Goal: Task Accomplishment & Management: Use online tool/utility

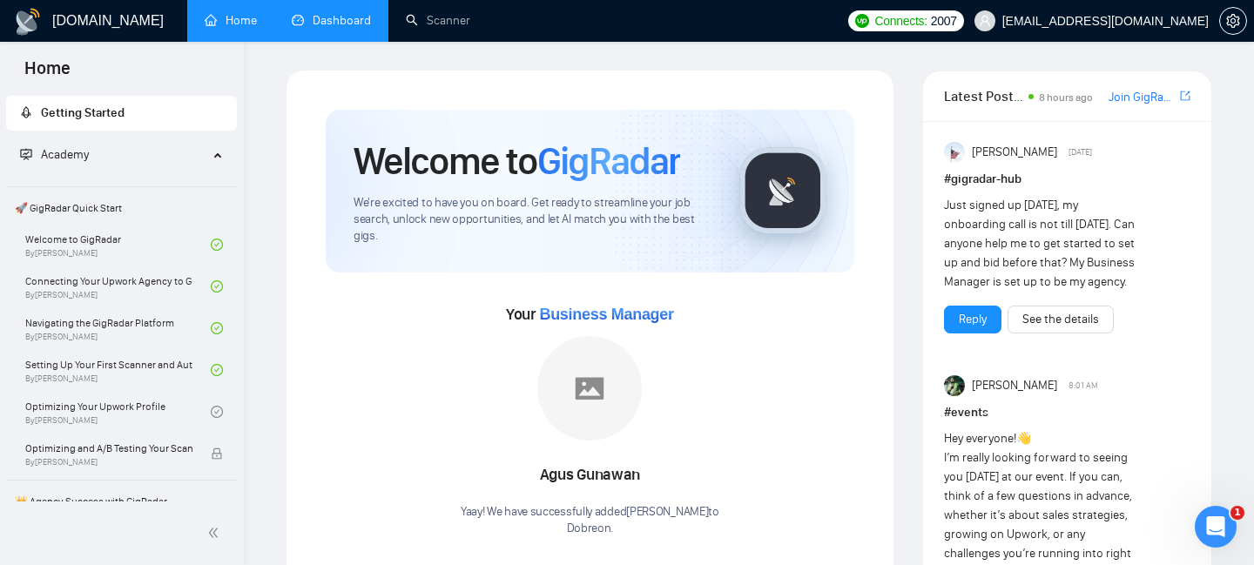
click at [314, 18] on link "Dashboard" at bounding box center [331, 20] width 79 height 15
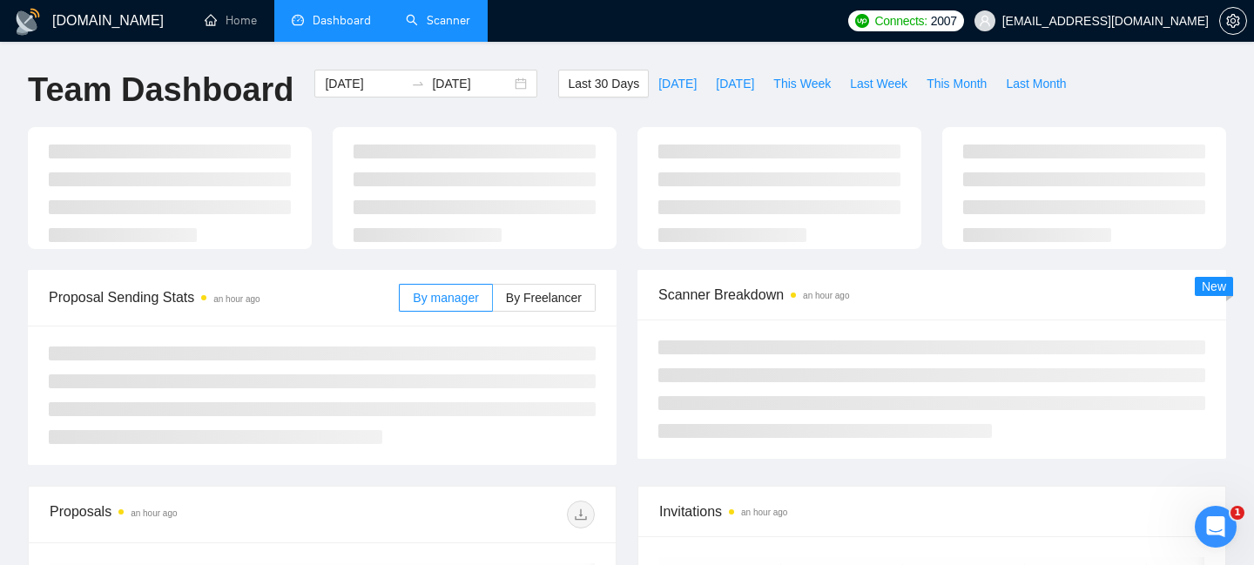
click at [436, 21] on link "Scanner" at bounding box center [438, 20] width 64 height 15
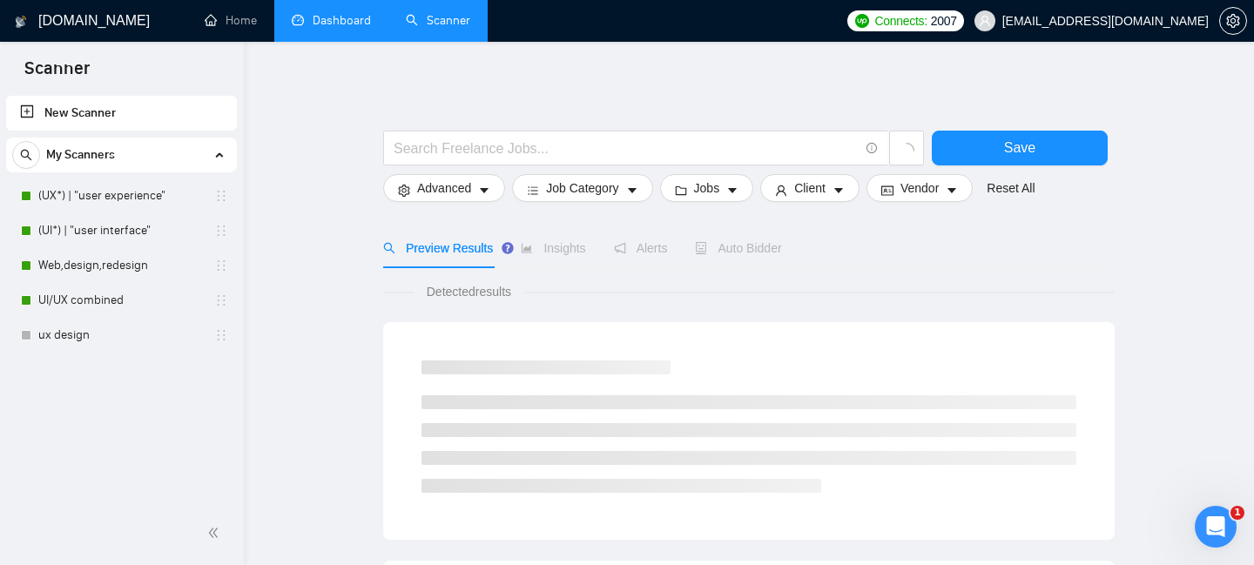
click at [340, 26] on link "Dashboard" at bounding box center [331, 20] width 79 height 15
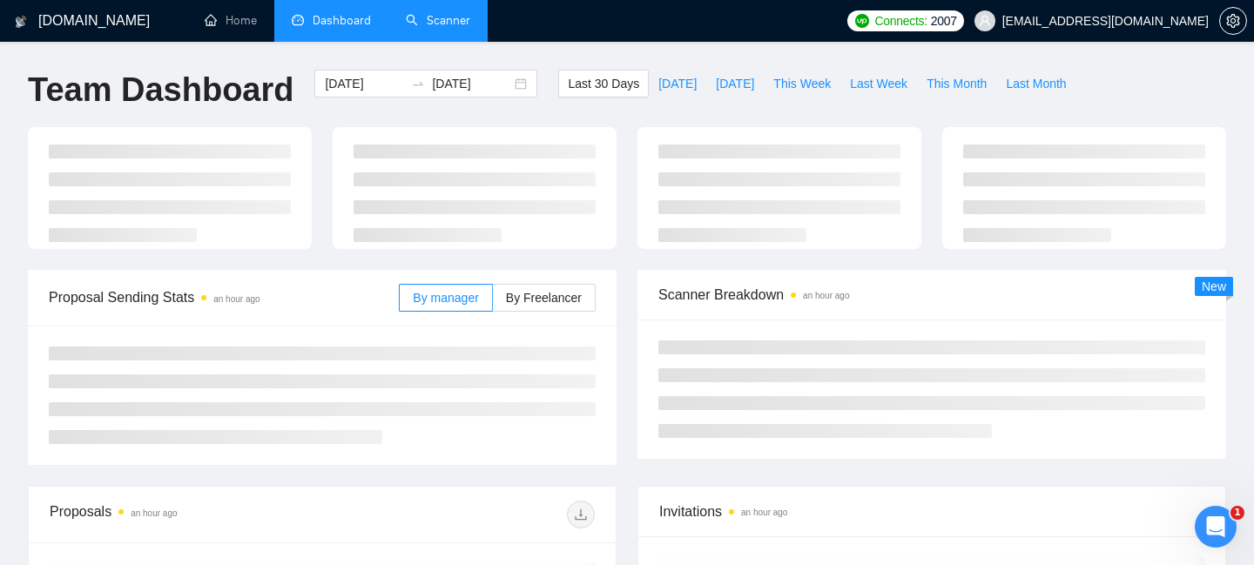
click at [427, 19] on link "Scanner" at bounding box center [438, 20] width 64 height 15
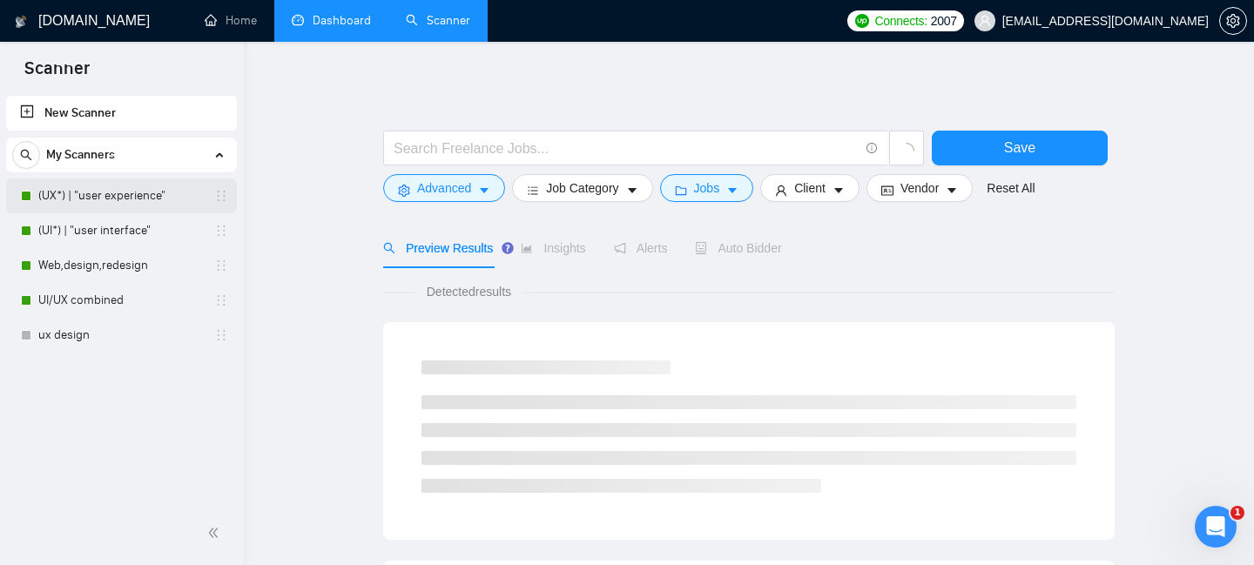
click at [80, 194] on link "(UX*) | "user experience"" at bounding box center [121, 196] width 166 height 35
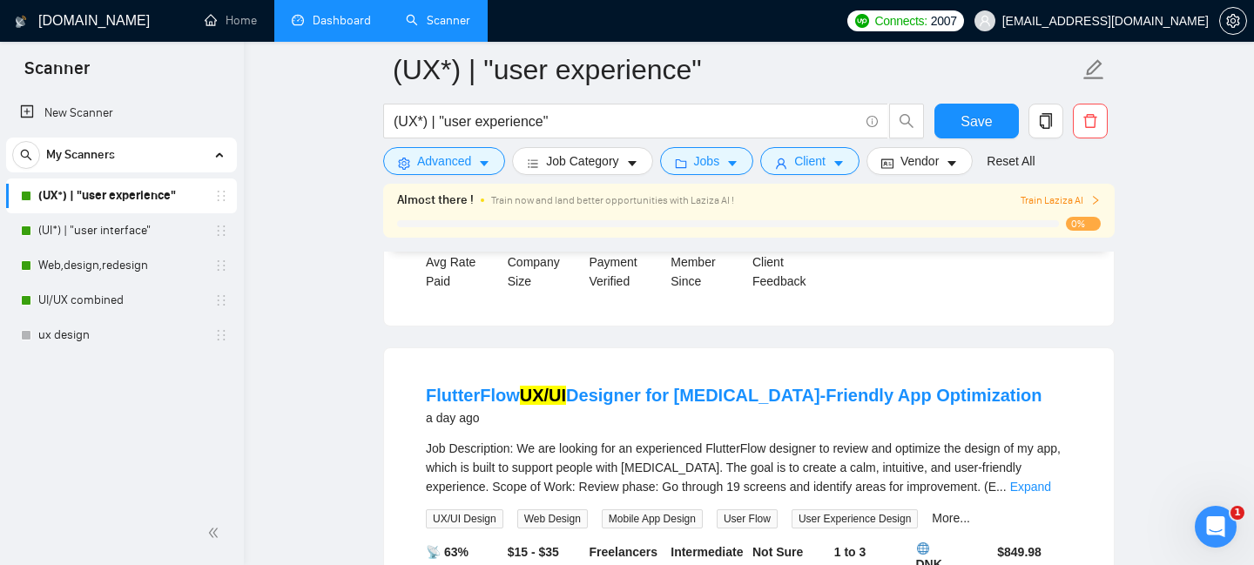
scroll to position [434, 0]
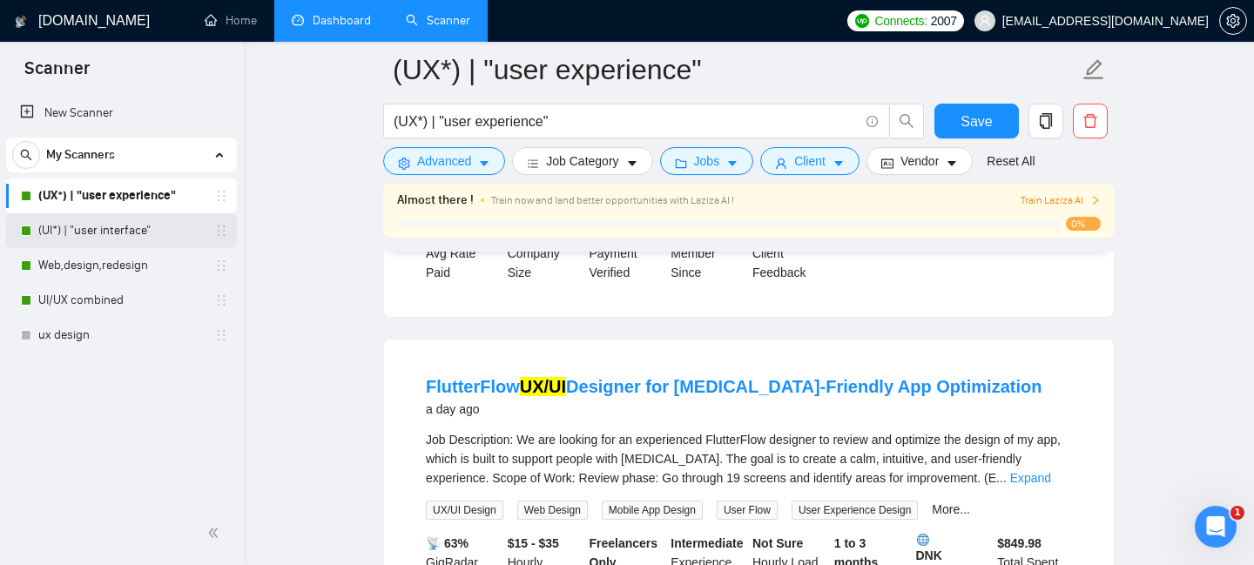
click at [115, 233] on link "(UI*) | "user interface"" at bounding box center [121, 230] width 166 height 35
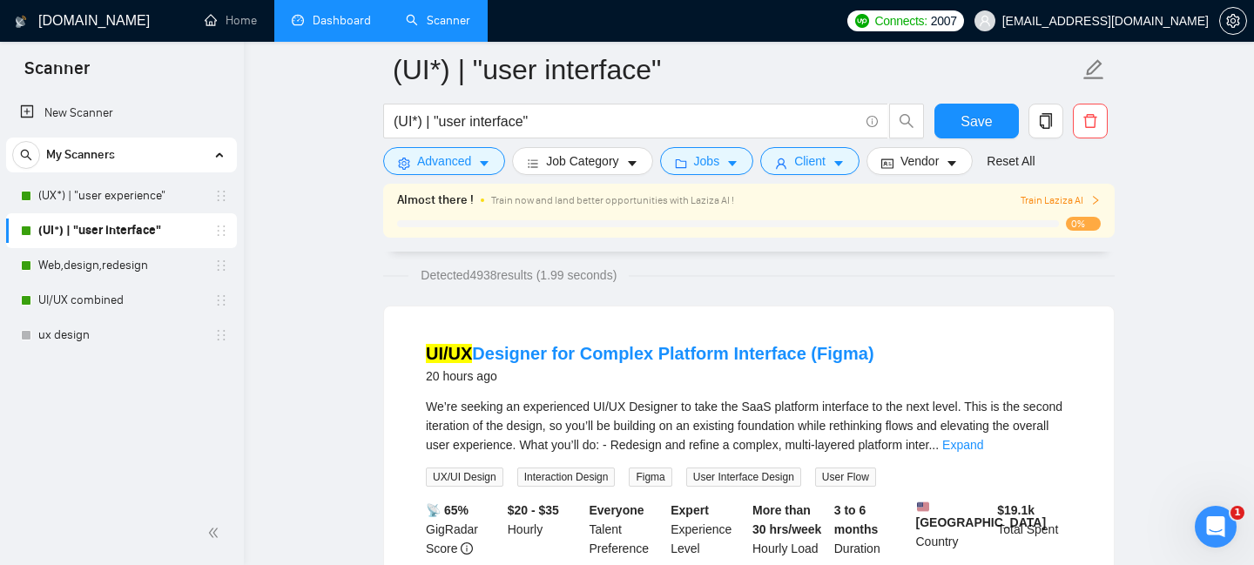
scroll to position [124, 0]
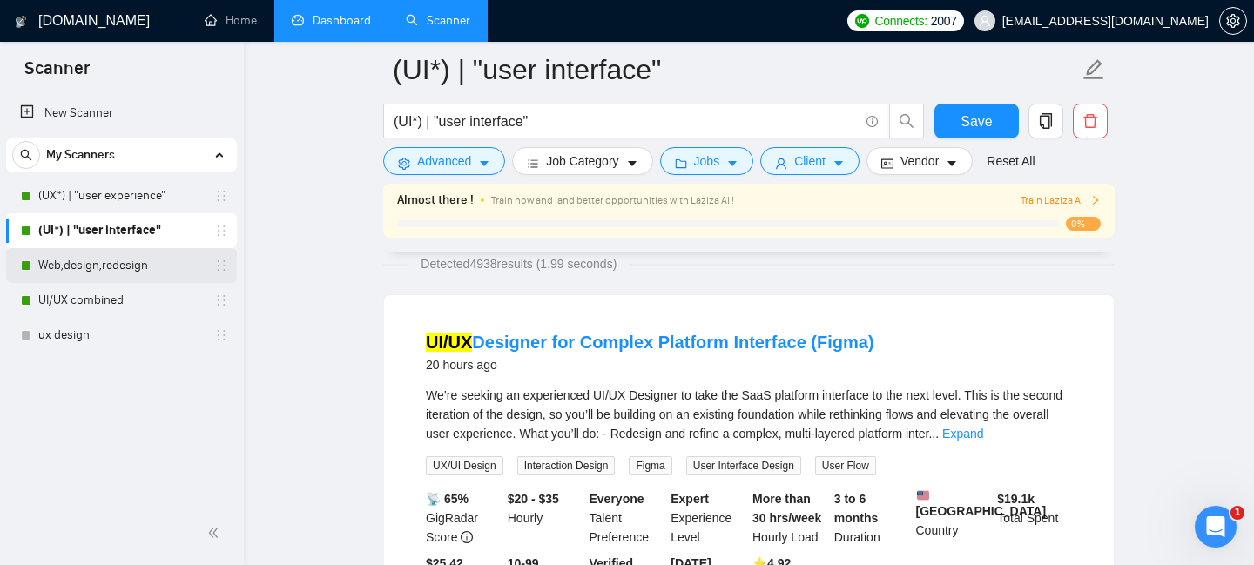
click at [88, 269] on link "Web,design,redesign" at bounding box center [121, 265] width 166 height 35
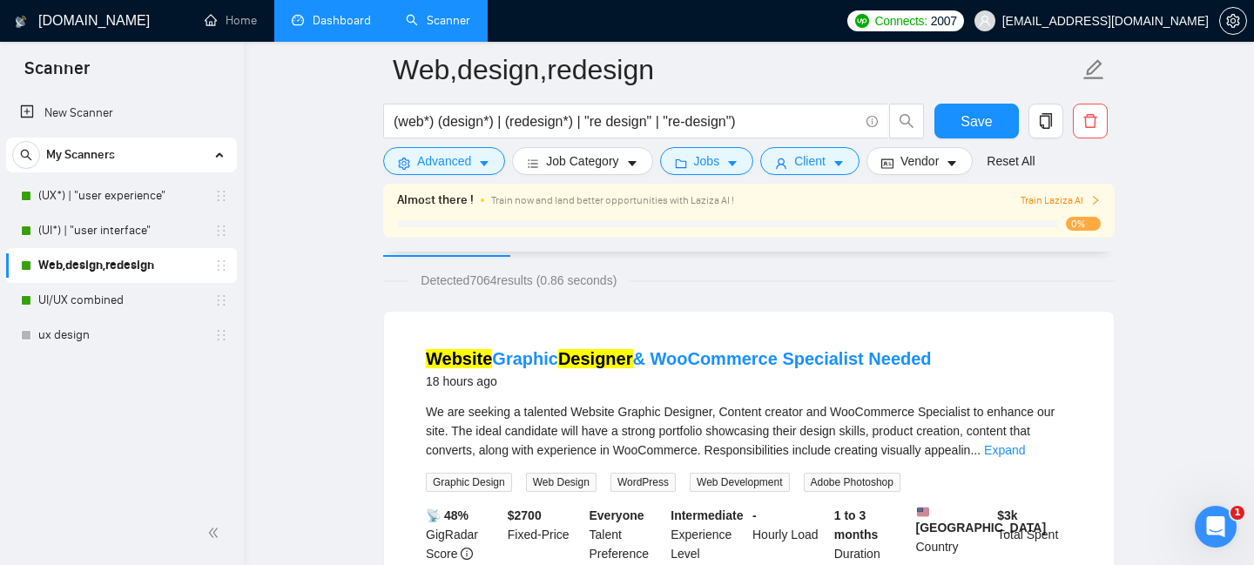
scroll to position [114, 0]
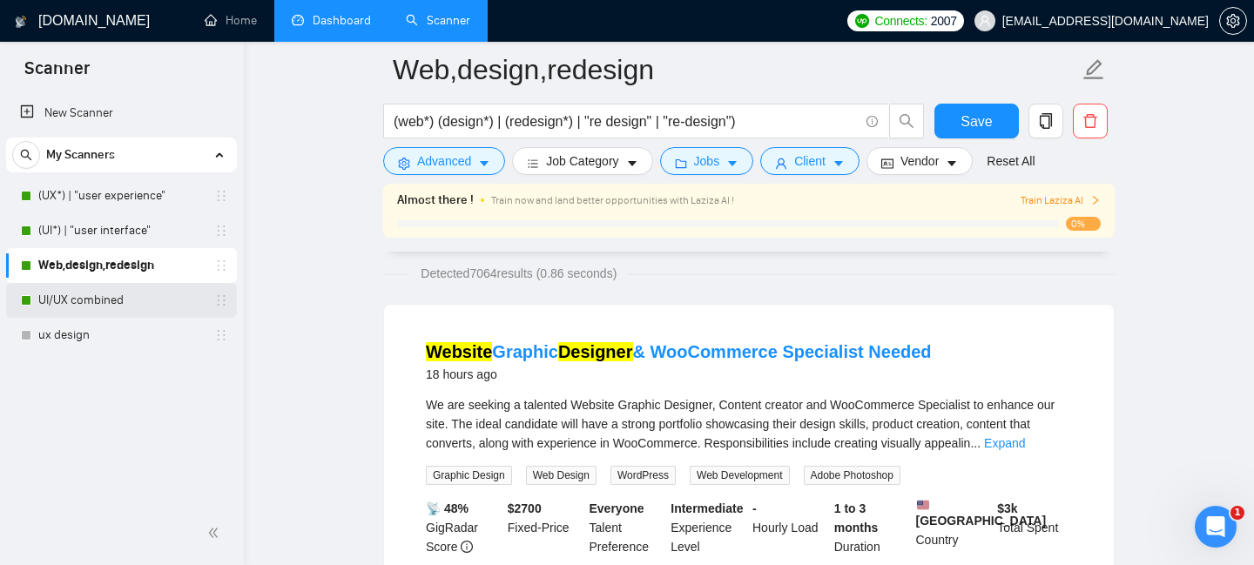
click at [98, 302] on link "UI/UX combined" at bounding box center [121, 300] width 166 height 35
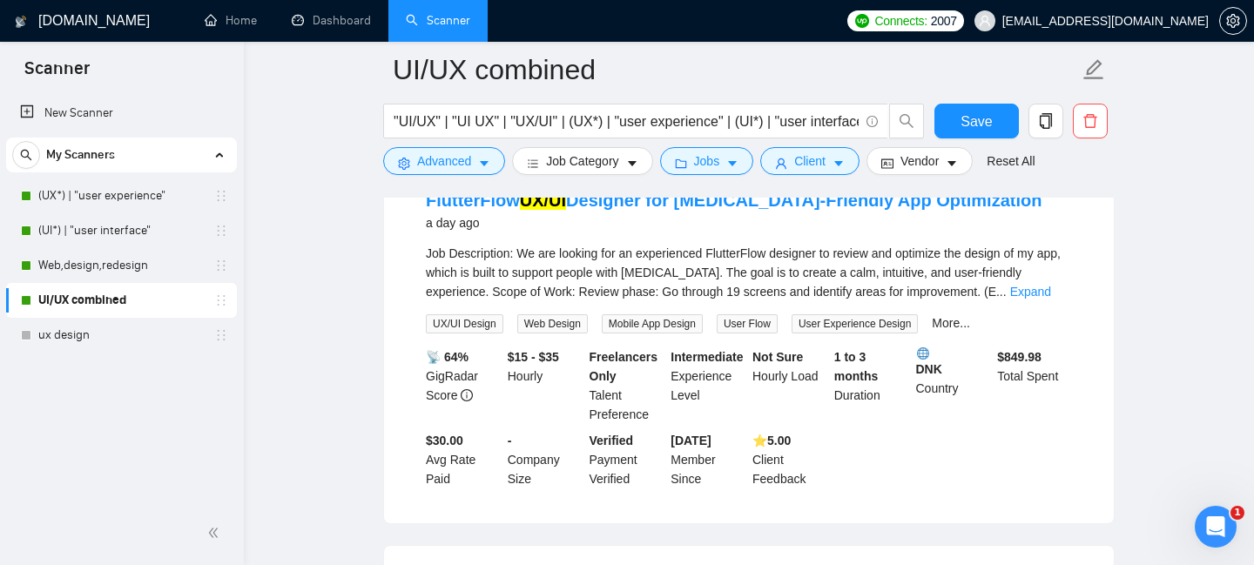
scroll to position [1327, 0]
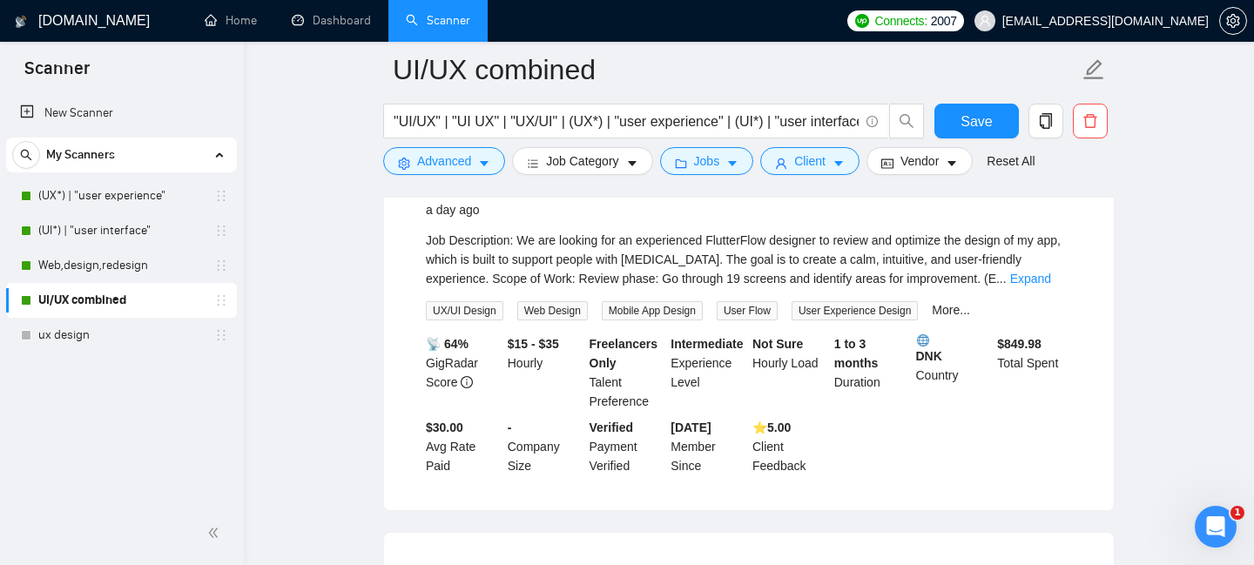
click at [605, 386] on div "Freelancers Only Talent Preference" at bounding box center [627, 373] width 82 height 77
click at [713, 163] on span "Jobs" at bounding box center [707, 161] width 26 height 19
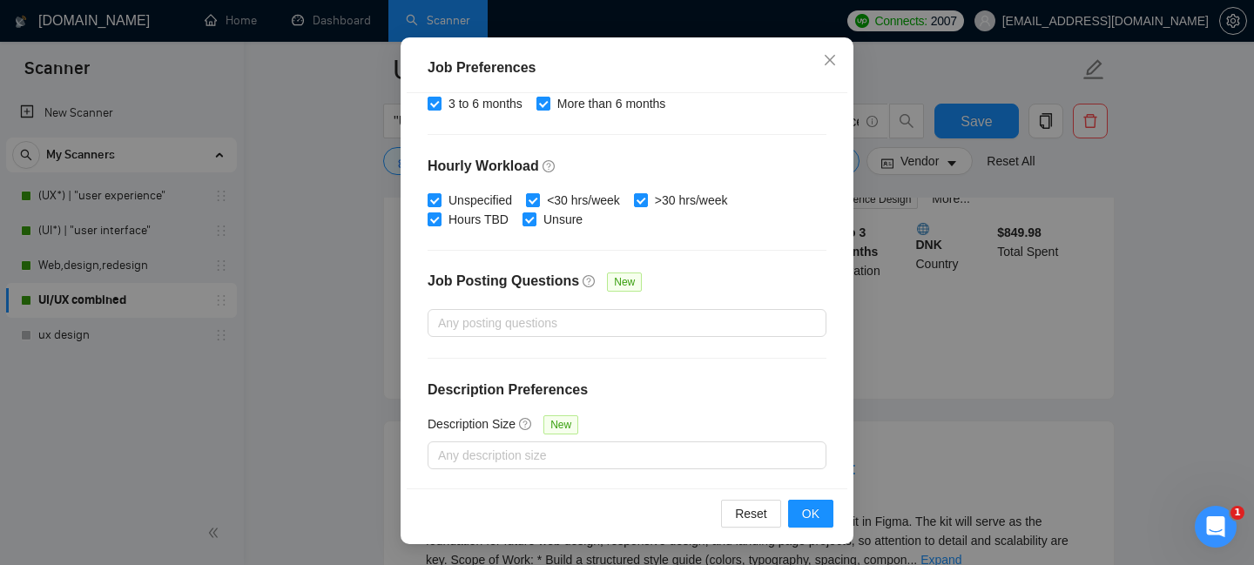
scroll to position [1548, 0]
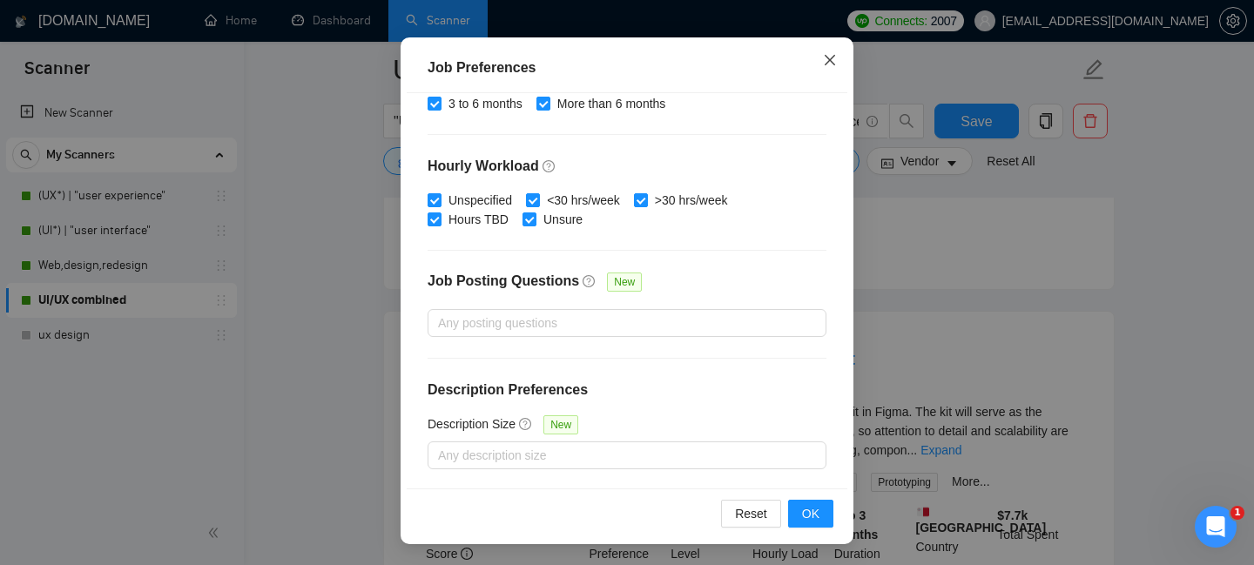
click at [830, 57] on icon "close" at bounding box center [830, 60] width 14 height 14
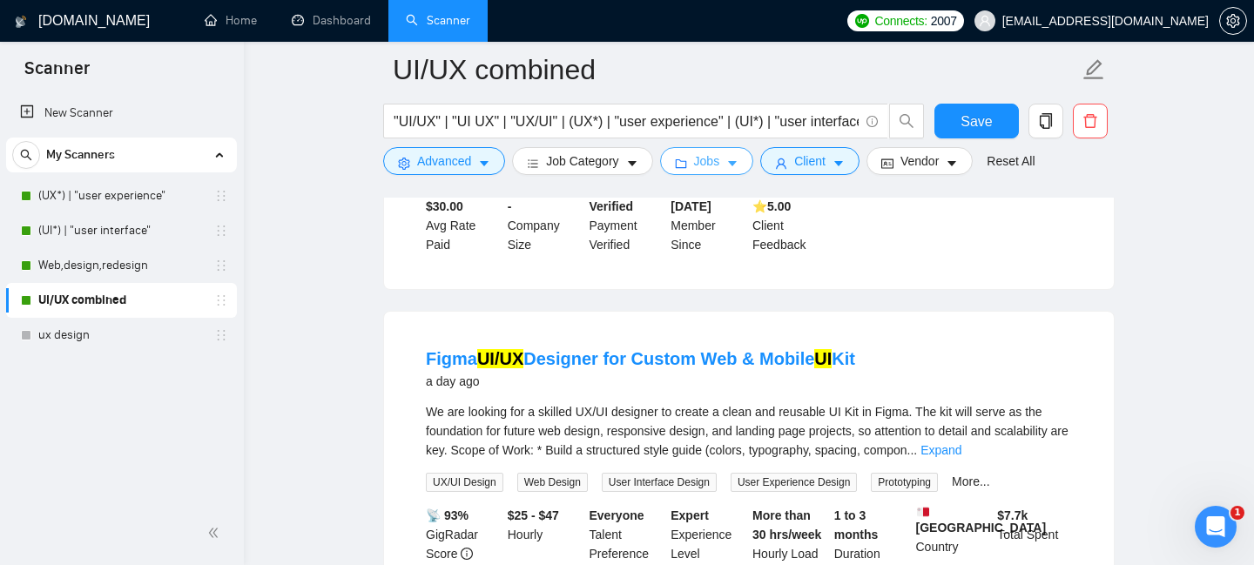
scroll to position [0, 0]
click at [798, 159] on button "Client" at bounding box center [809, 161] width 99 height 28
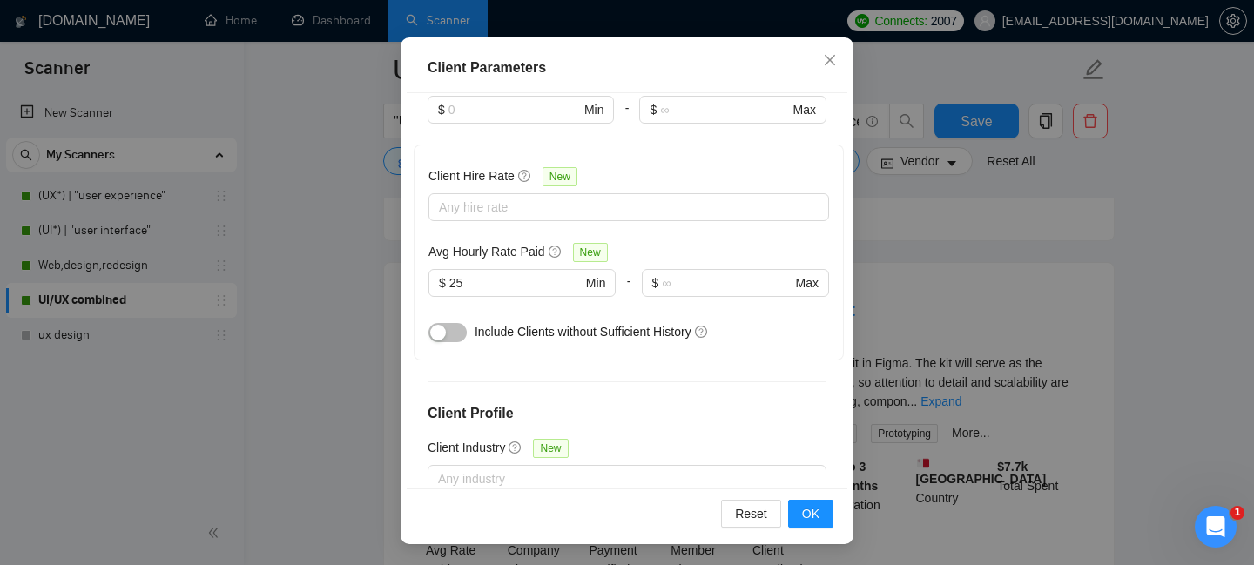
scroll to position [1645, 0]
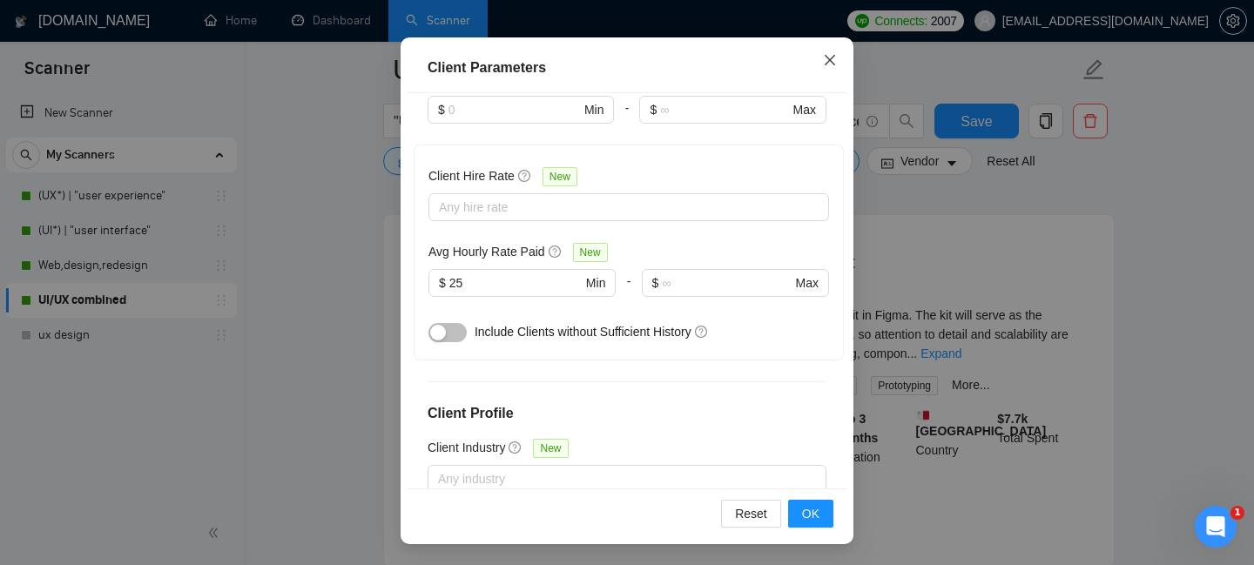
click at [824, 57] on icon "close" at bounding box center [830, 60] width 14 height 14
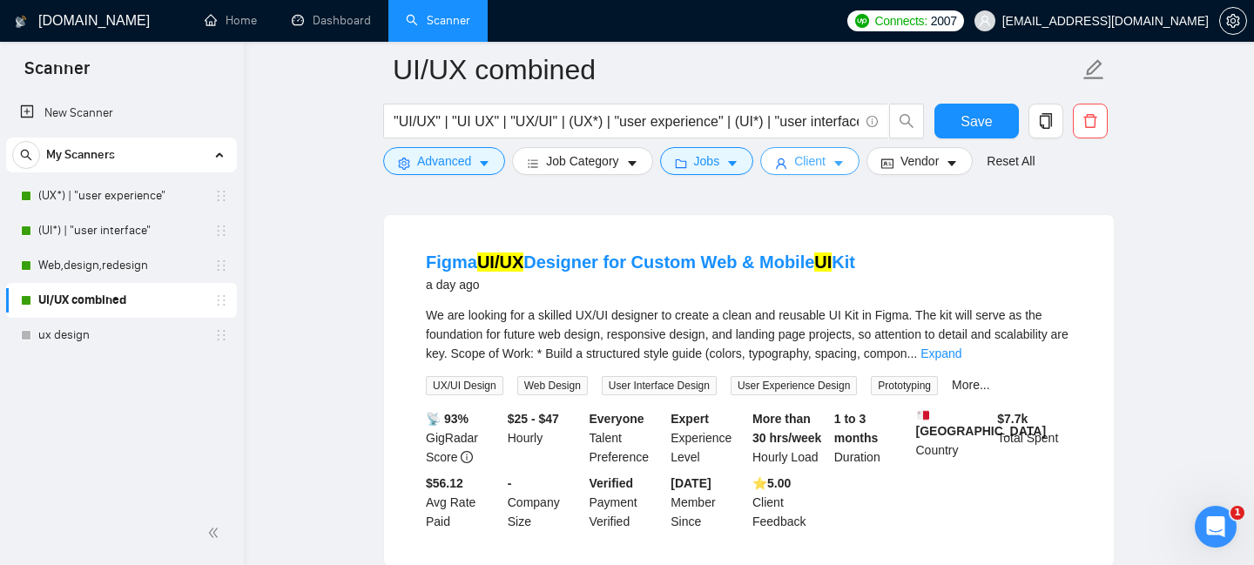
scroll to position [0, 0]
click at [536, 157] on span "bars" at bounding box center [533, 163] width 12 height 13
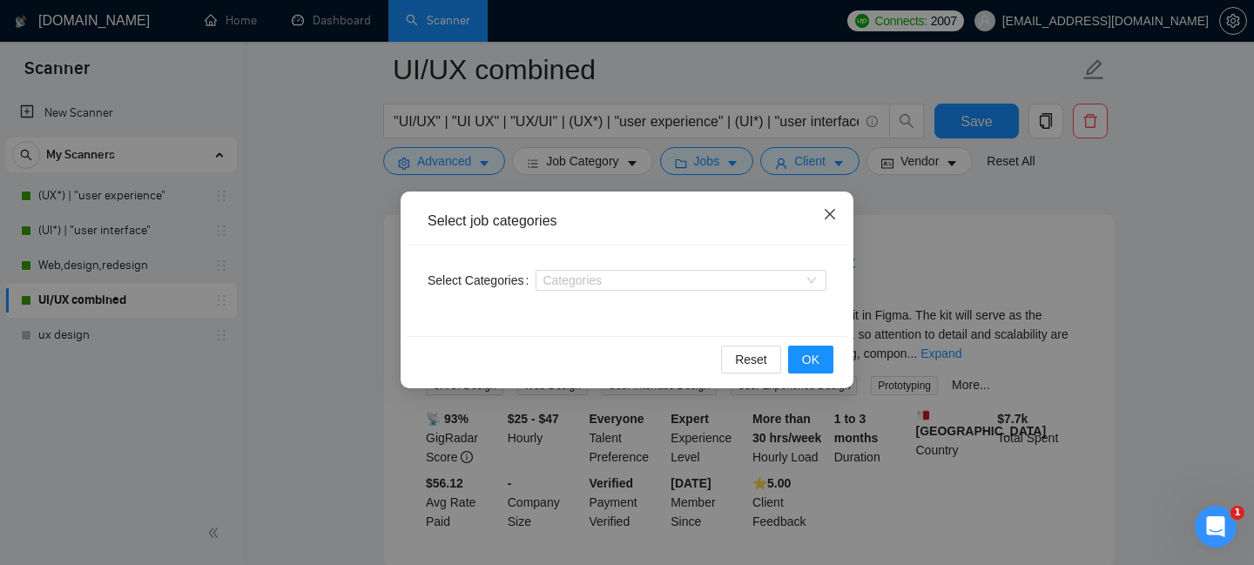
click at [837, 220] on span "Close" at bounding box center [830, 215] width 47 height 47
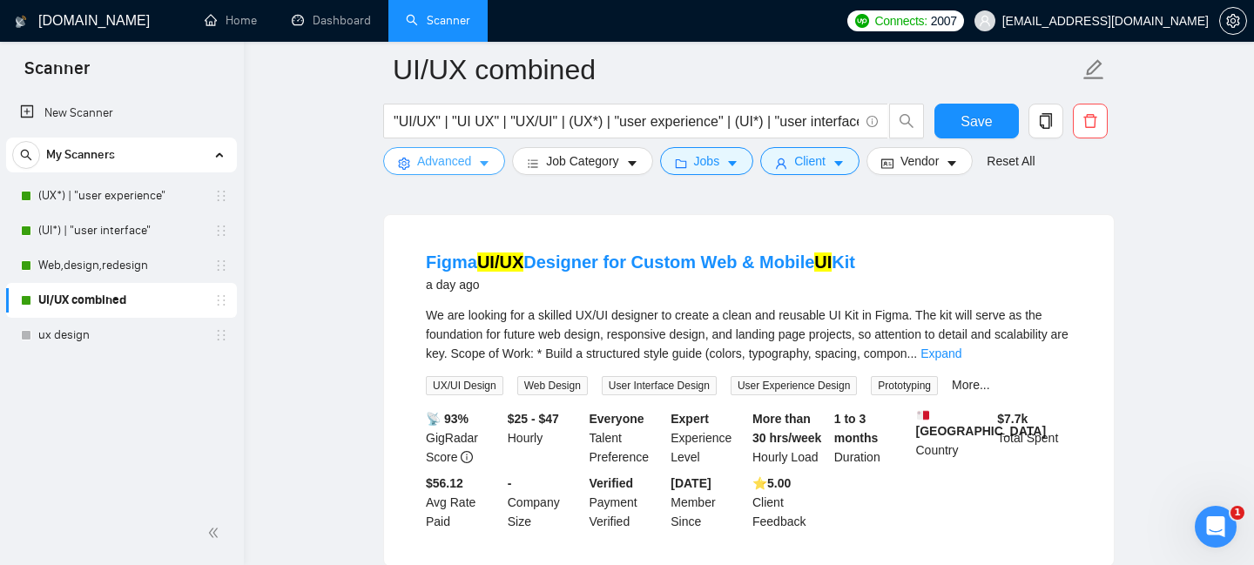
click at [426, 157] on span "Advanced" at bounding box center [444, 161] width 54 height 19
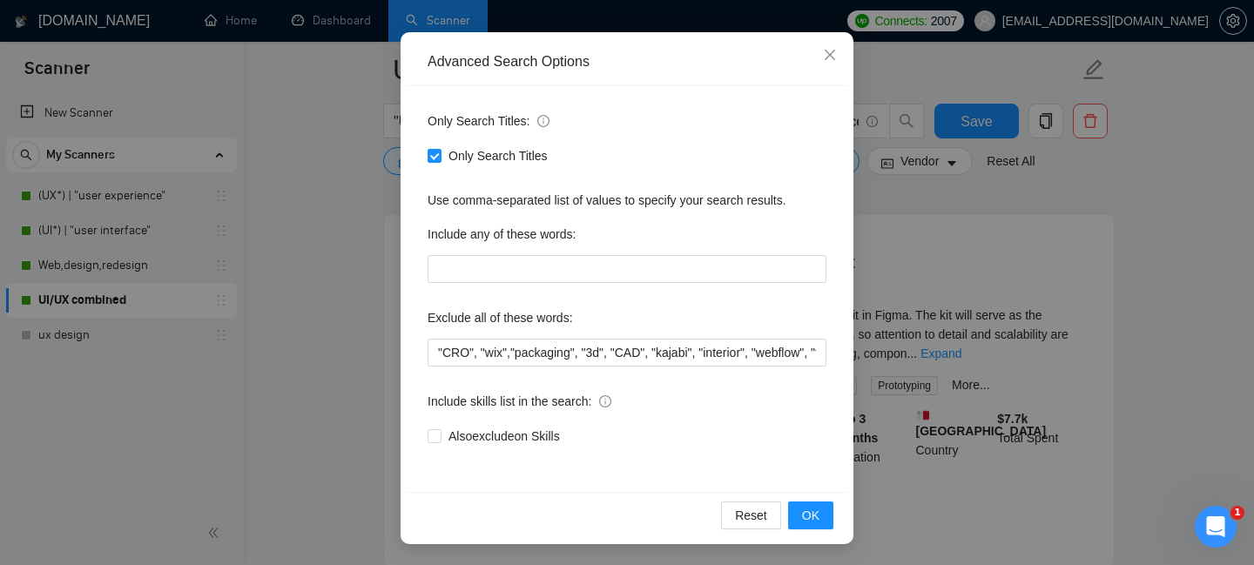
scroll to position [1939, 0]
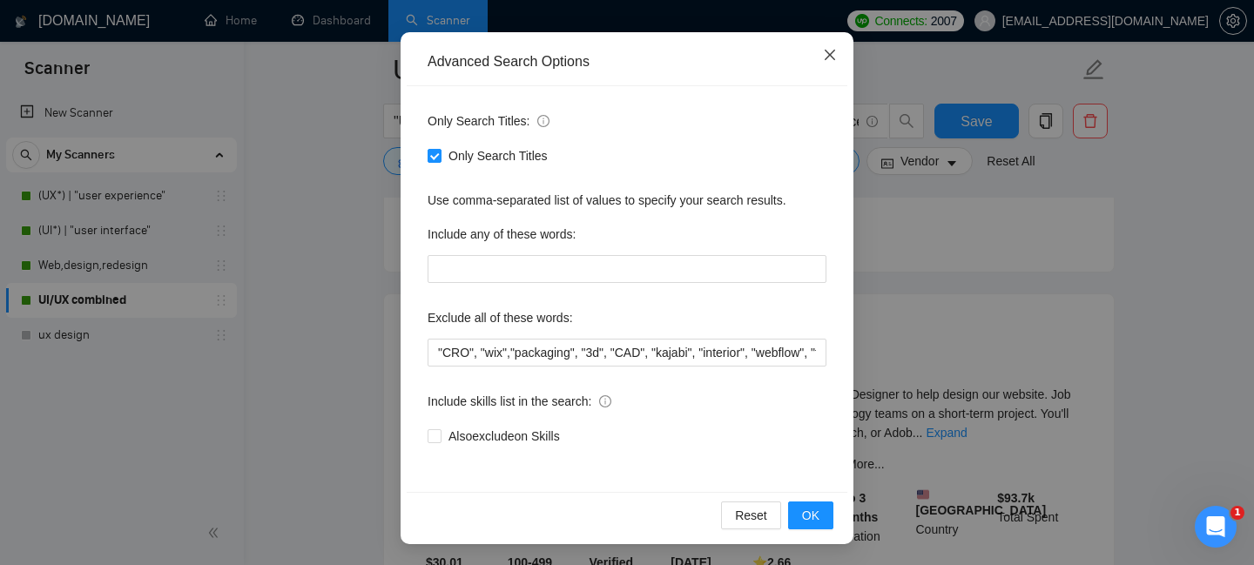
click at [827, 54] on icon "close" at bounding box center [830, 55] width 14 height 14
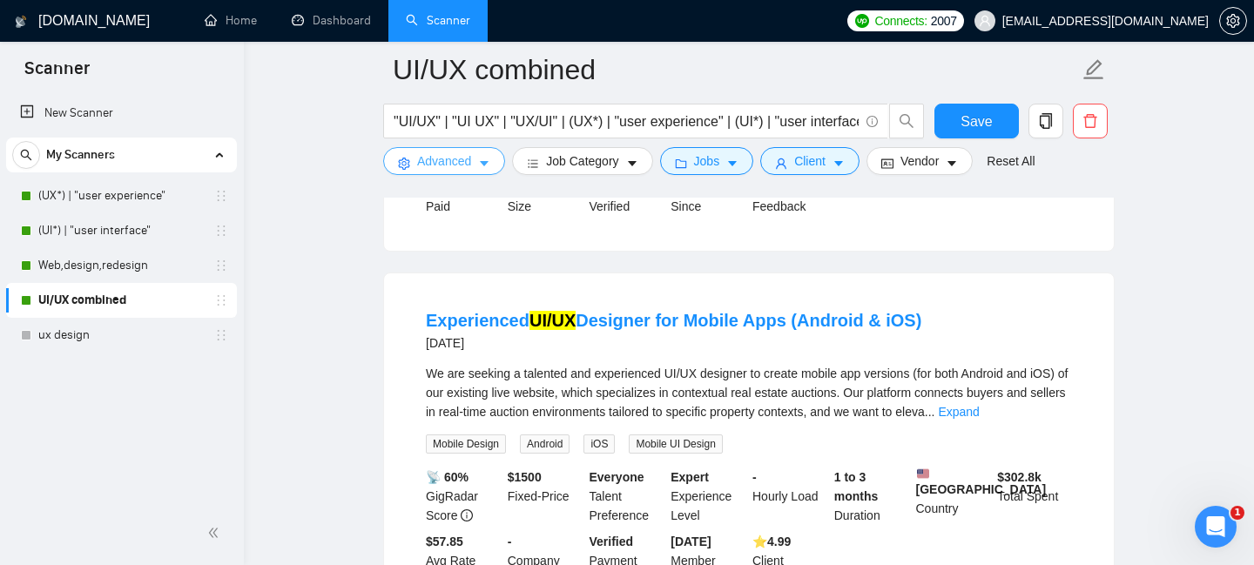
scroll to position [3459, 0]
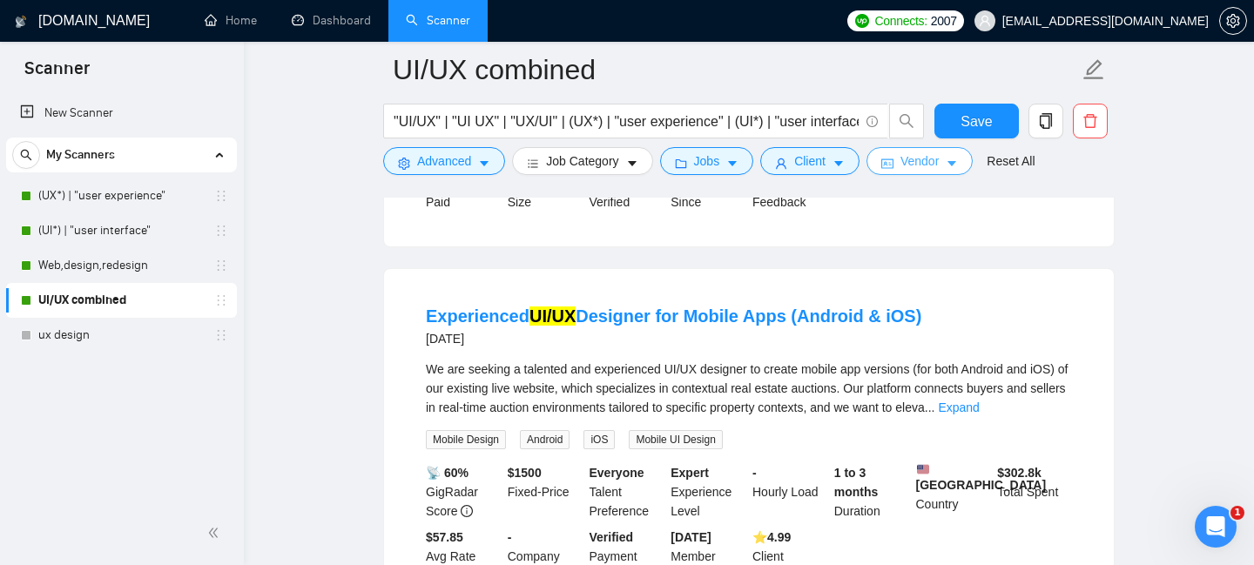
click at [921, 161] on span "Vendor" at bounding box center [920, 161] width 38 height 19
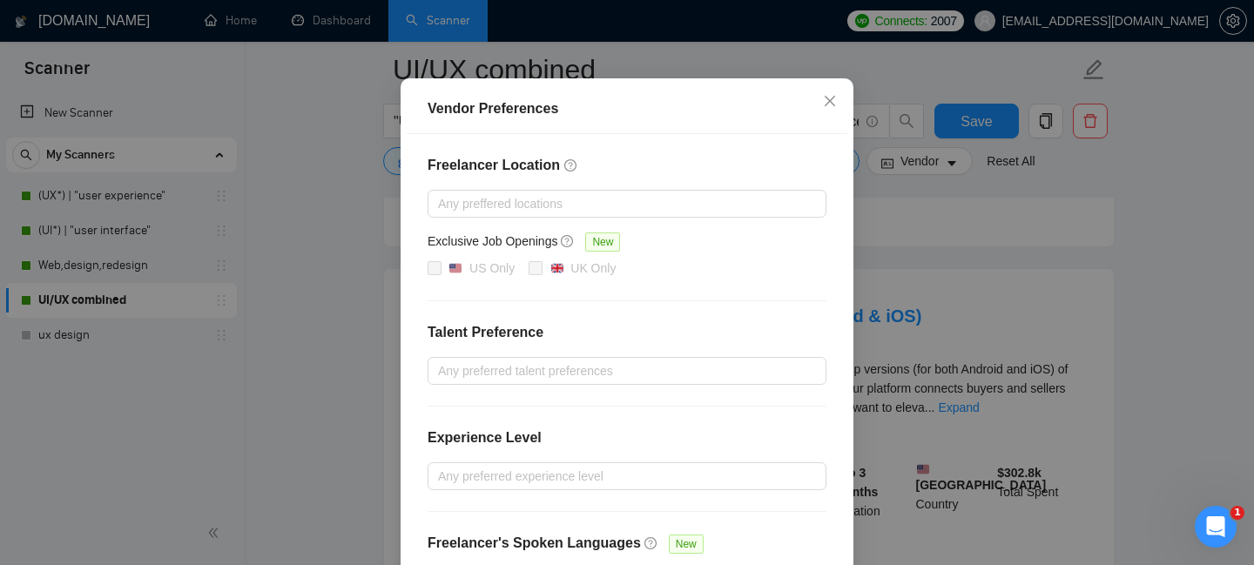
scroll to position [125, 0]
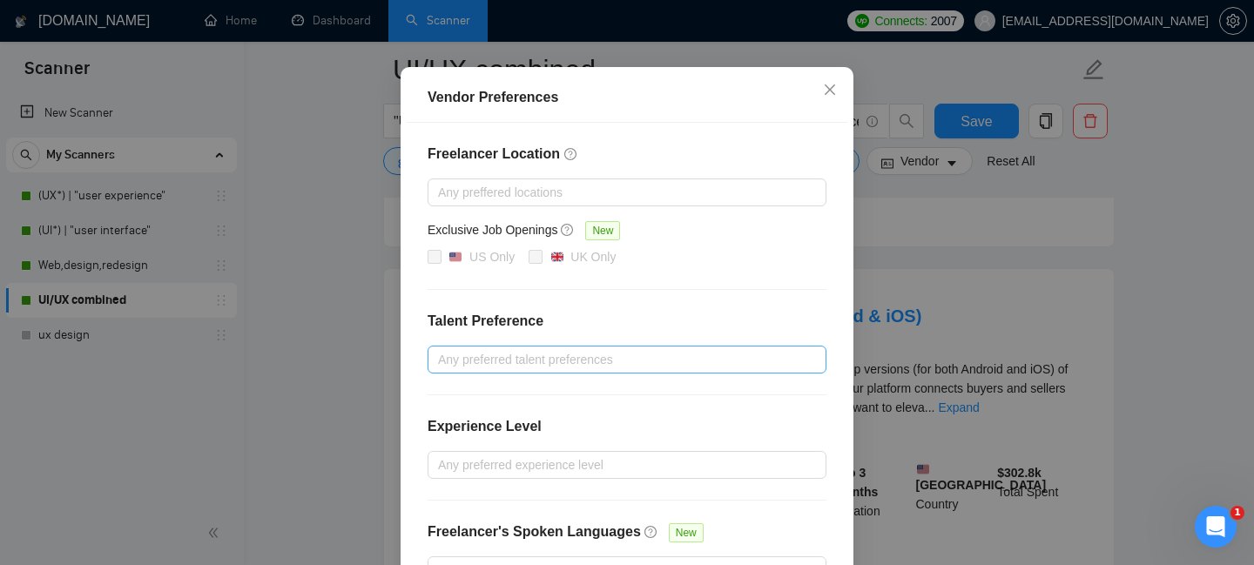
click at [521, 361] on div at bounding box center [618, 359] width 373 height 21
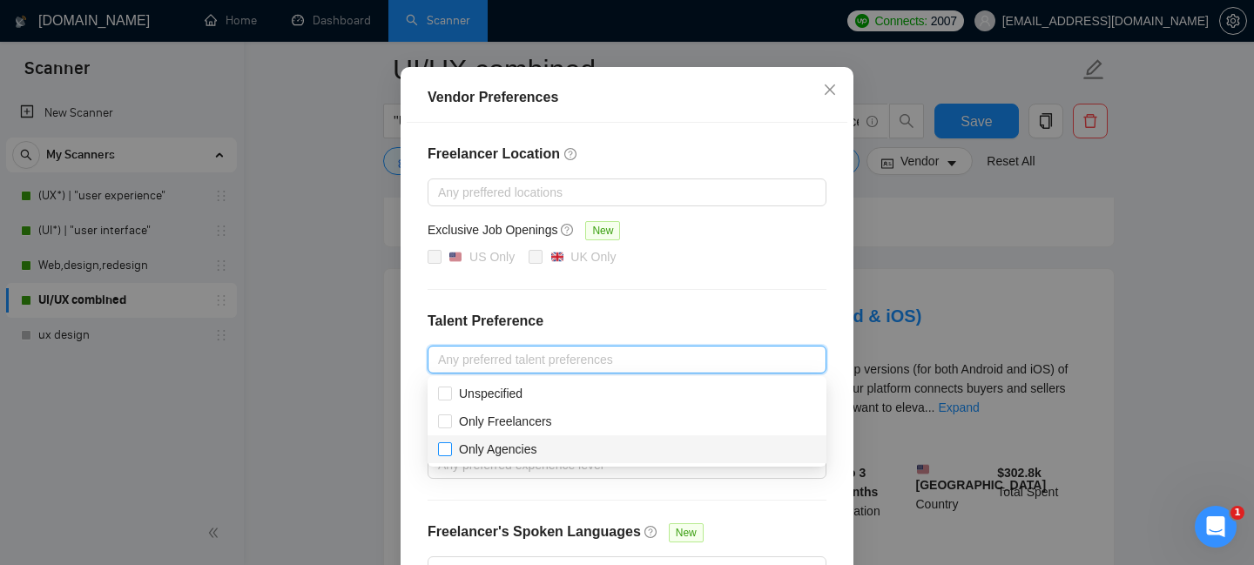
click at [447, 450] on input "Only Agencies" at bounding box center [444, 449] width 12 height 12
checkbox input "true"
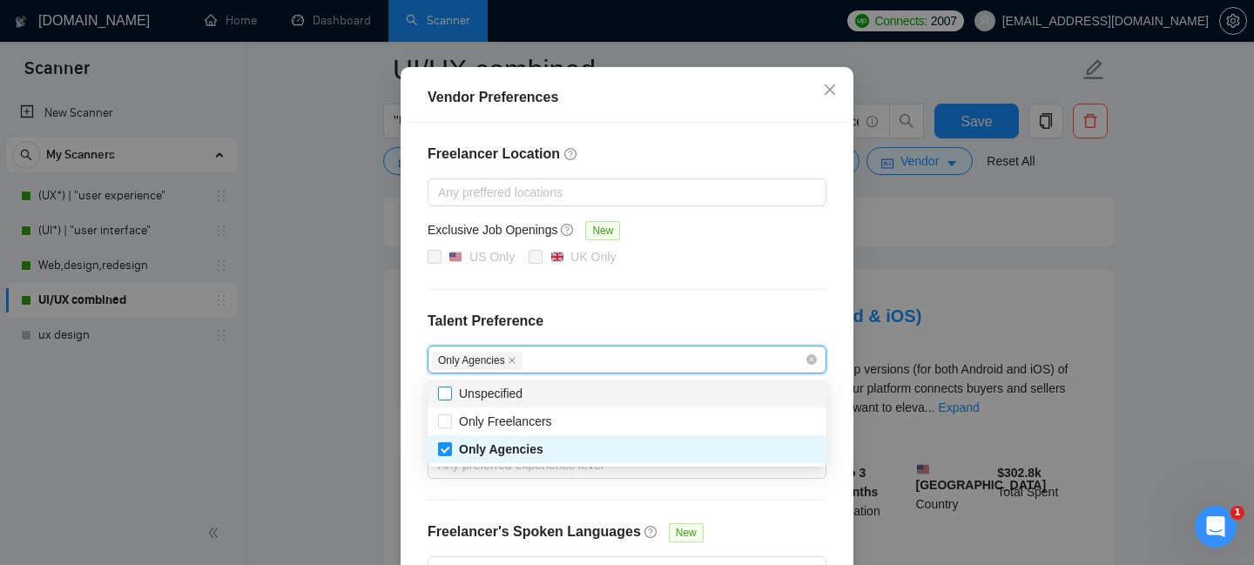
click at [445, 392] on input "Unspecified" at bounding box center [444, 393] width 12 height 12
checkbox input "true"
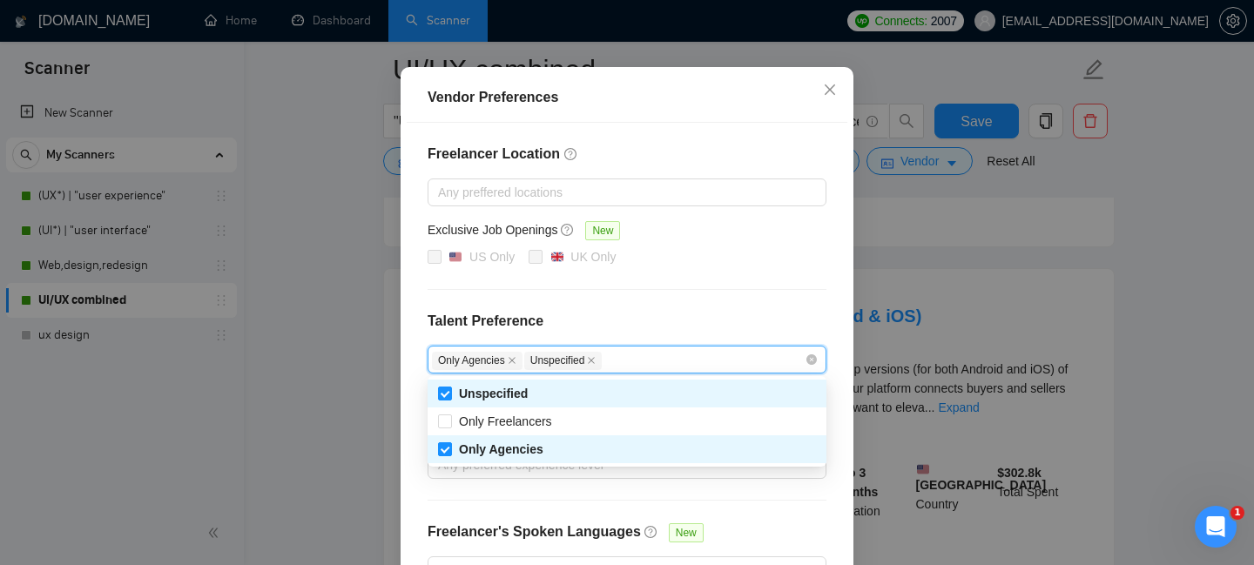
click at [420, 325] on div "Freelancer Location Any preffered locations Exclusive Job Openings [GEOGRAPHIC_…" at bounding box center [627, 364] width 441 height 483
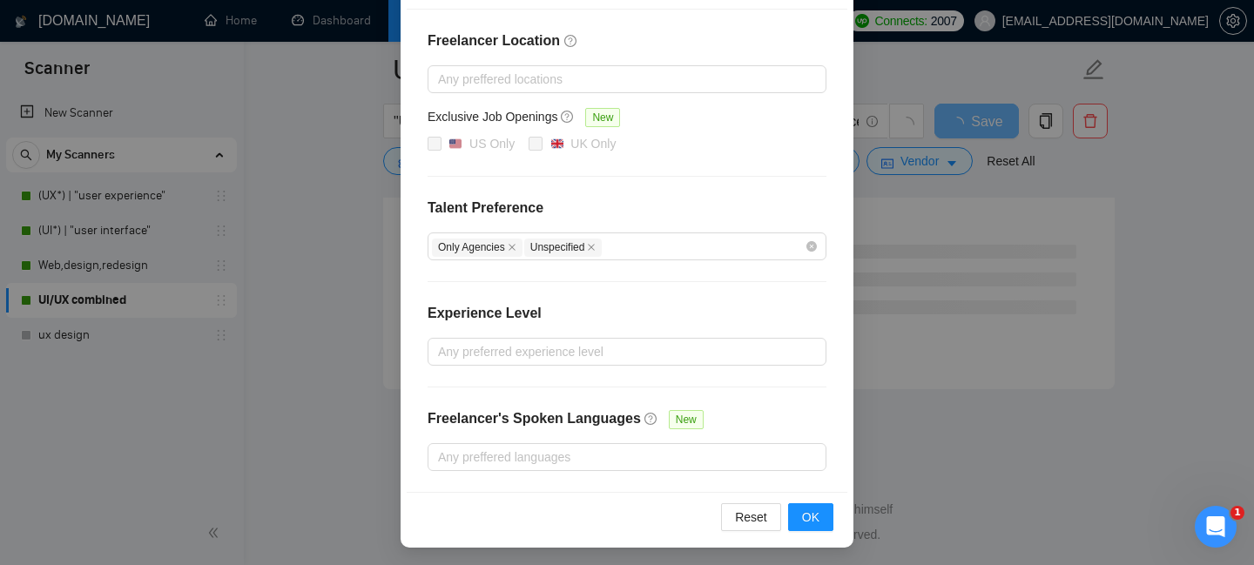
scroll to position [240, 0]
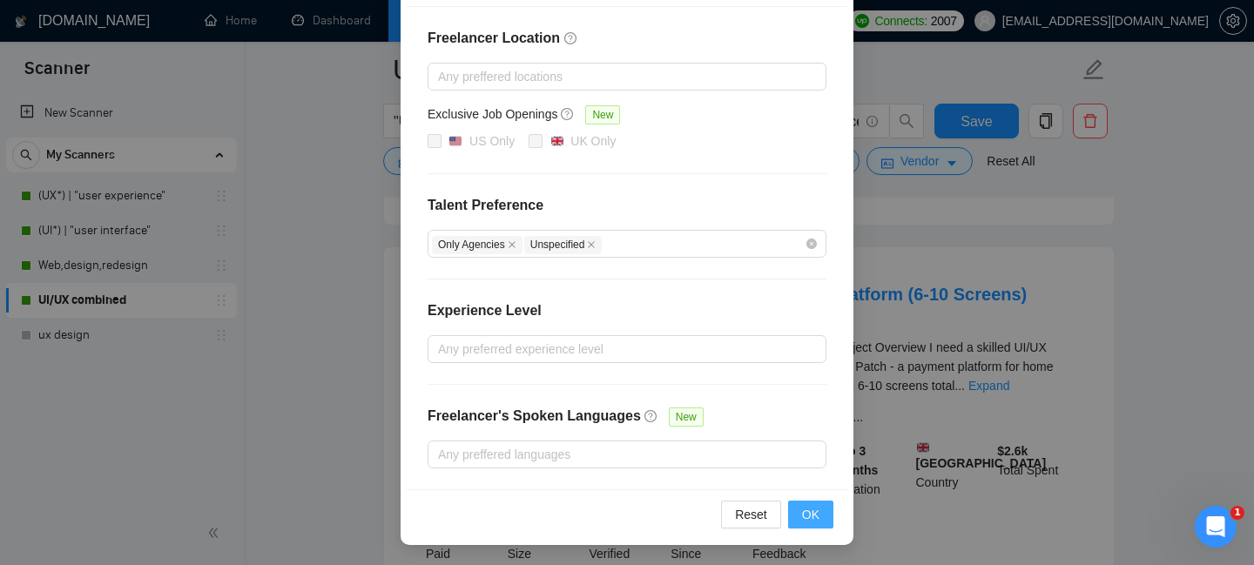
click at [805, 507] on span "OK" at bounding box center [810, 514] width 17 height 19
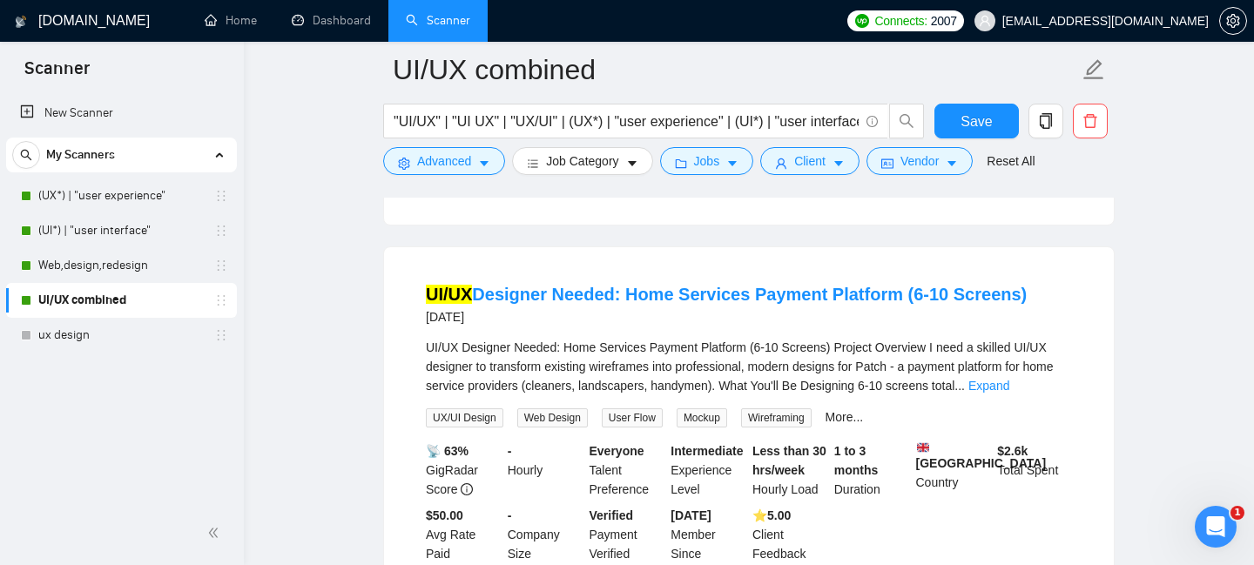
scroll to position [153, 0]
click at [977, 122] on span "Save" at bounding box center [976, 122] width 31 height 22
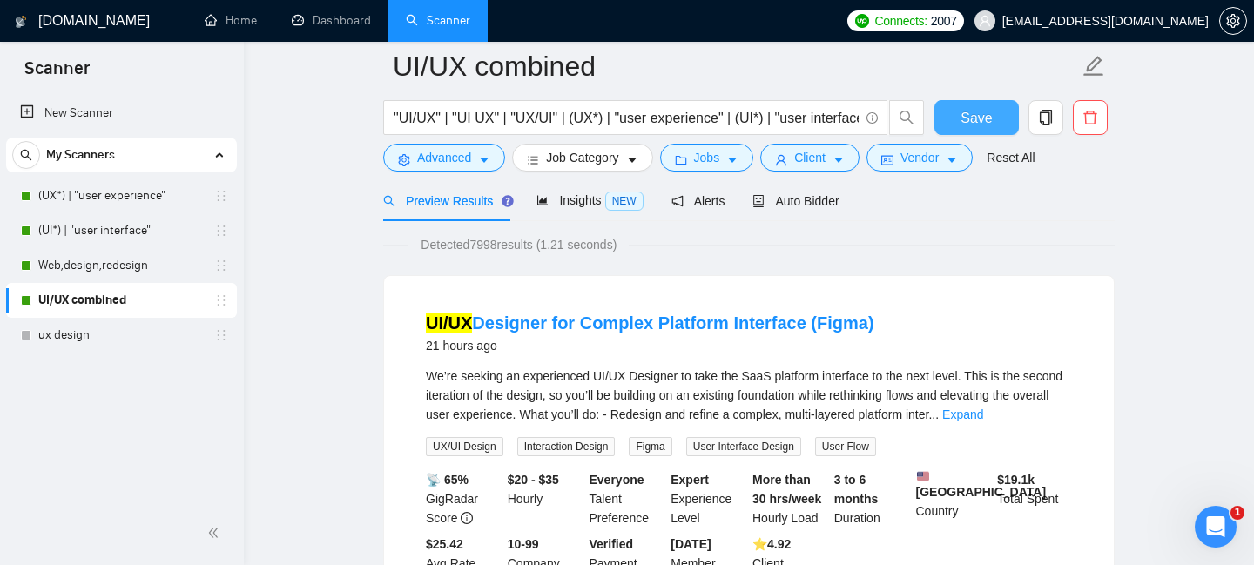
scroll to position [0, 0]
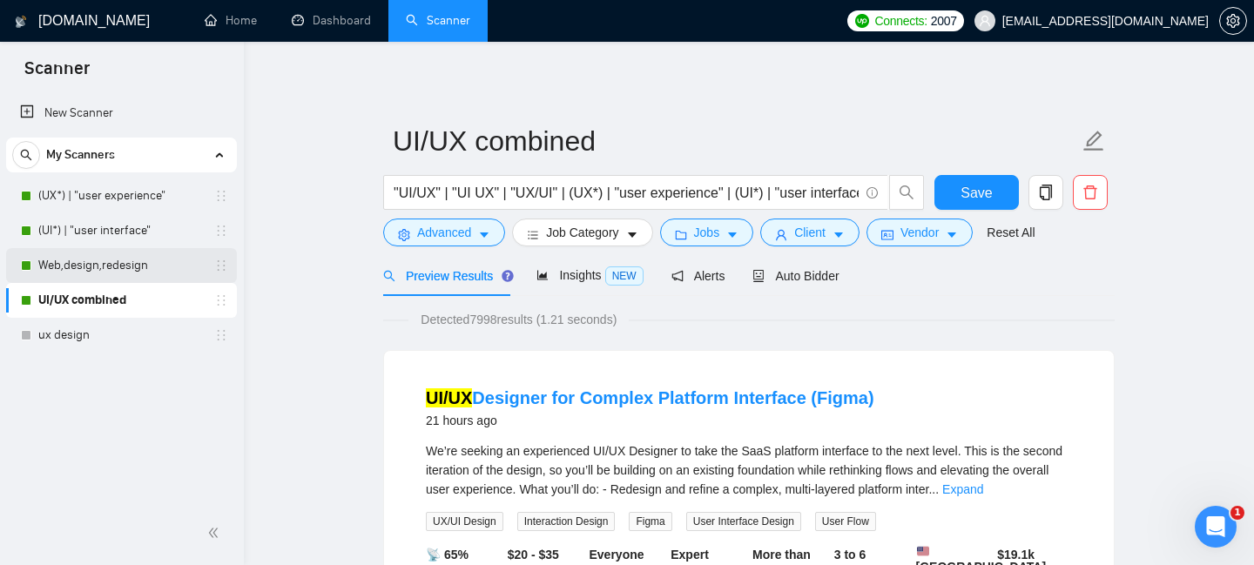
click at [146, 266] on link "Web,design,redesign" at bounding box center [121, 265] width 166 height 35
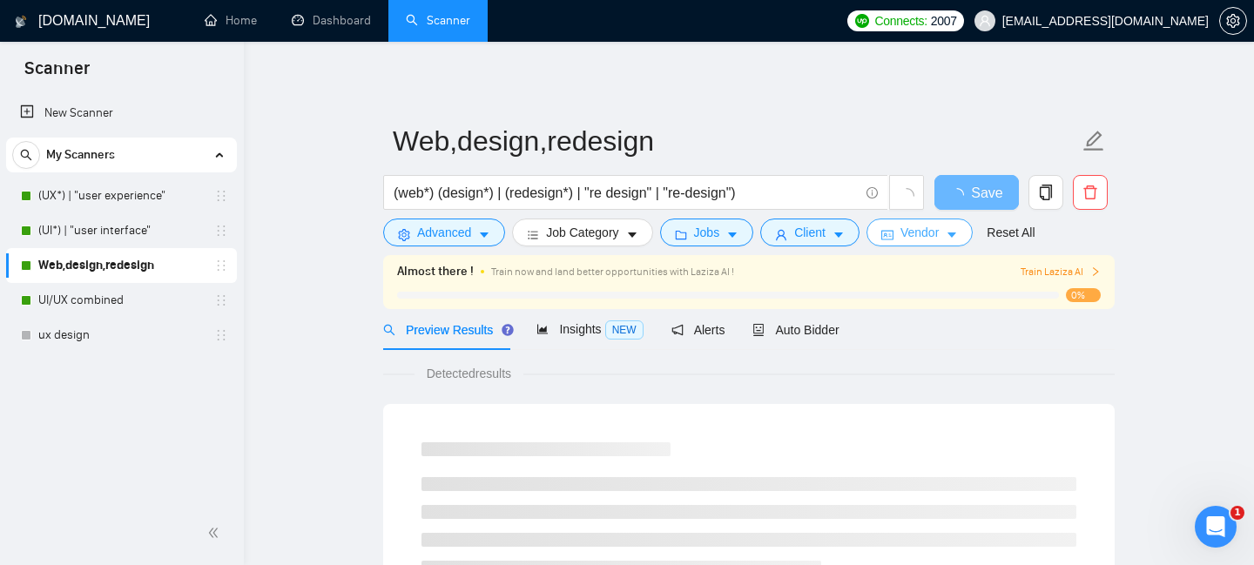
click at [935, 228] on span "Vendor" at bounding box center [920, 232] width 38 height 19
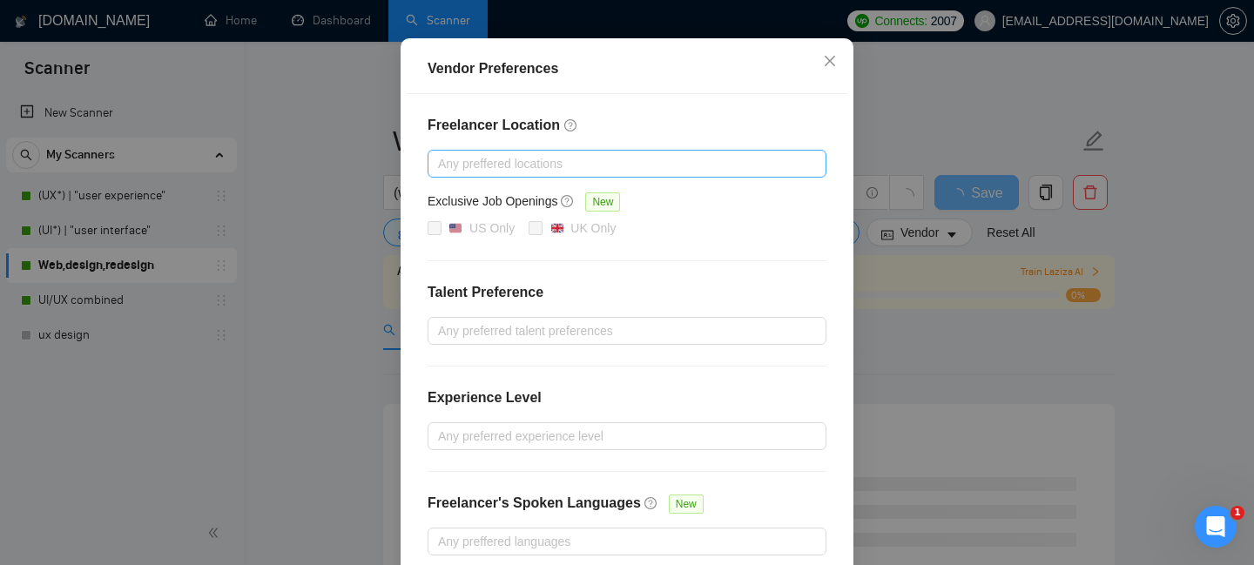
click at [502, 174] on div at bounding box center [618, 163] width 373 height 21
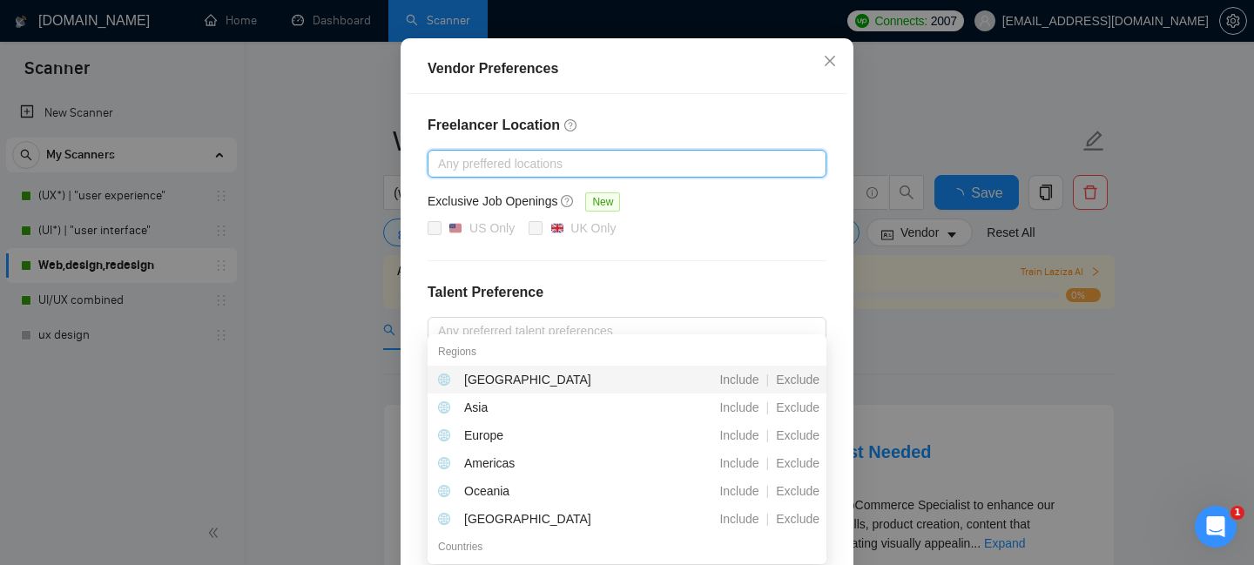
click at [492, 174] on div at bounding box center [618, 163] width 373 height 21
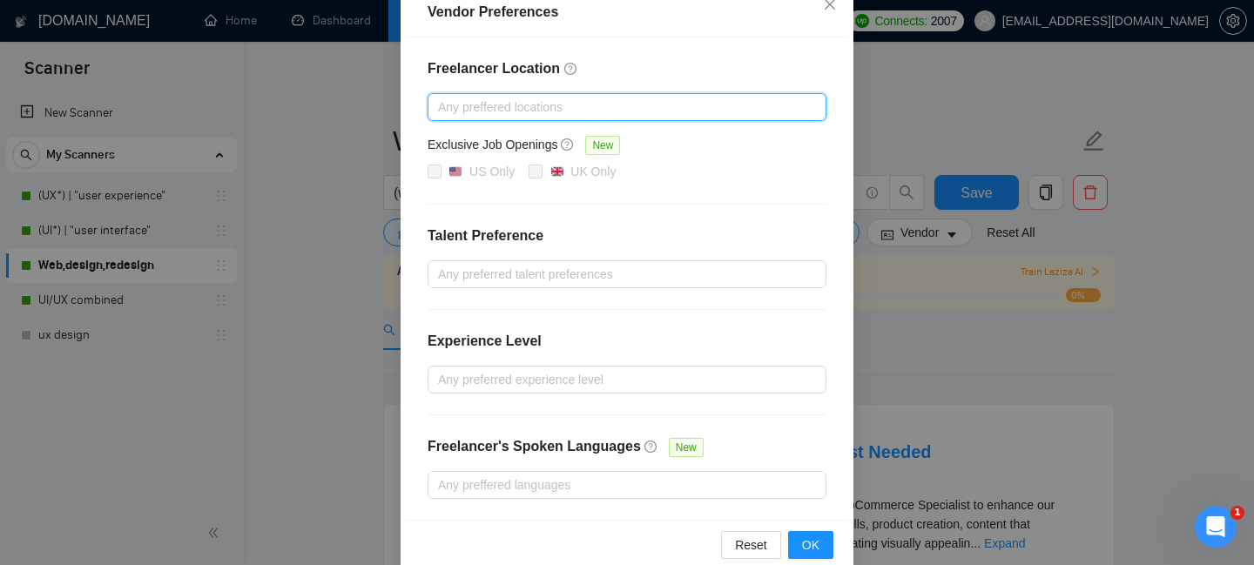
scroll to position [211, 0]
click at [529, 274] on div at bounding box center [618, 273] width 373 height 21
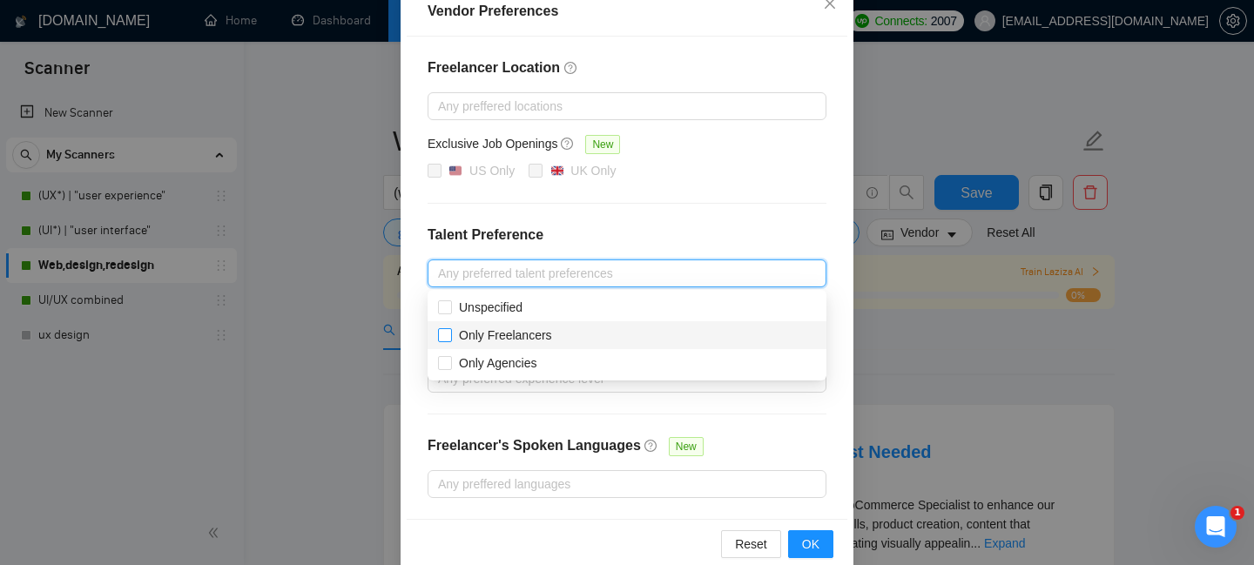
click at [442, 331] on input "Only Freelancers" at bounding box center [444, 334] width 12 height 12
checkbox input "true"
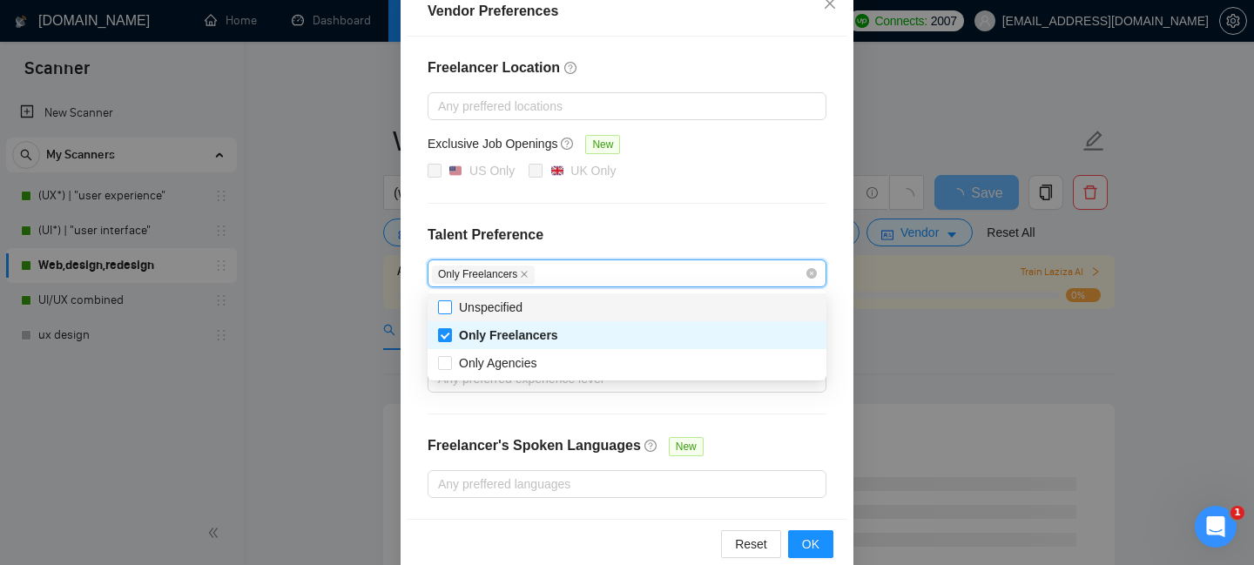
click at [445, 308] on input "Unspecified" at bounding box center [444, 307] width 12 height 12
checkbox input "true"
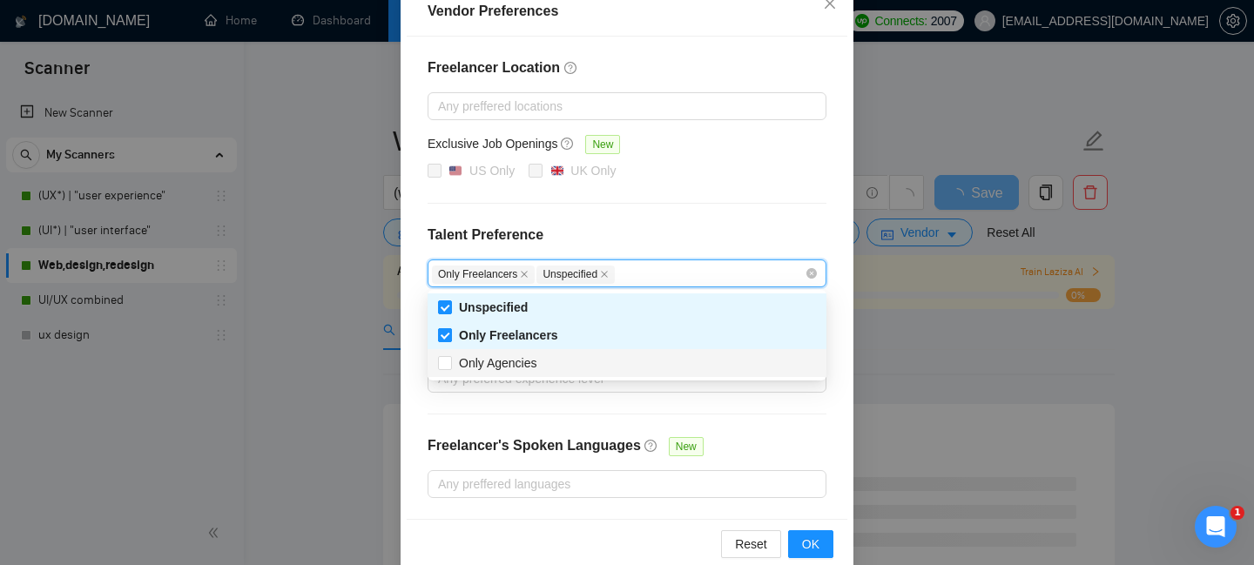
click at [446, 366] on input "Only Agencies" at bounding box center [444, 362] width 12 height 12
checkbox input "true"
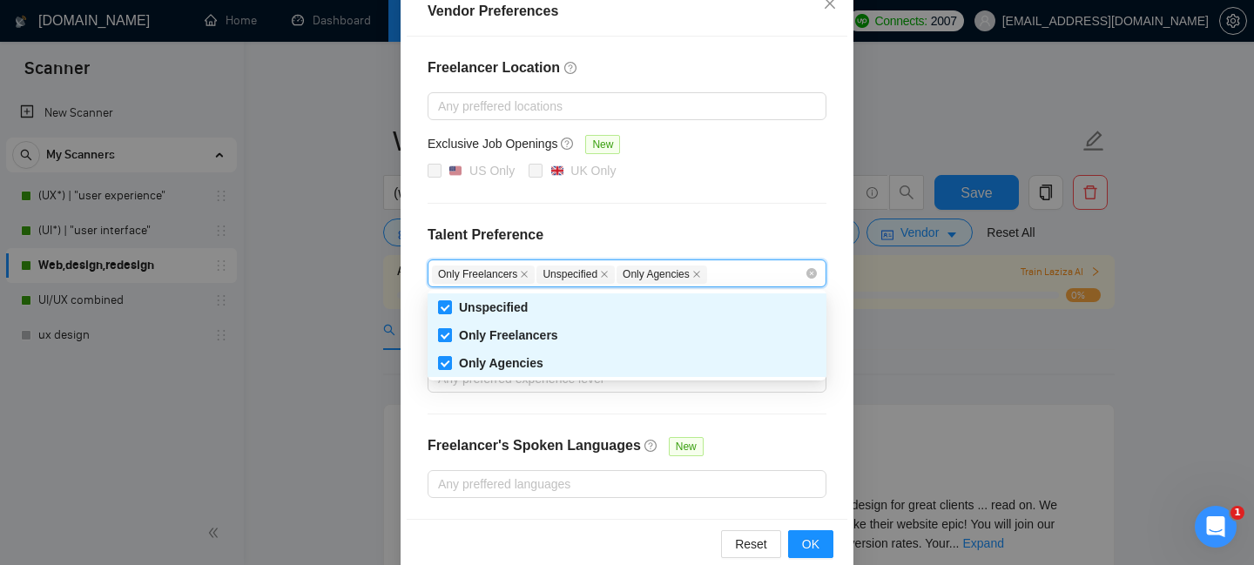
click at [446, 334] on input "Only Freelancers" at bounding box center [444, 334] width 12 height 12
checkbox input "false"
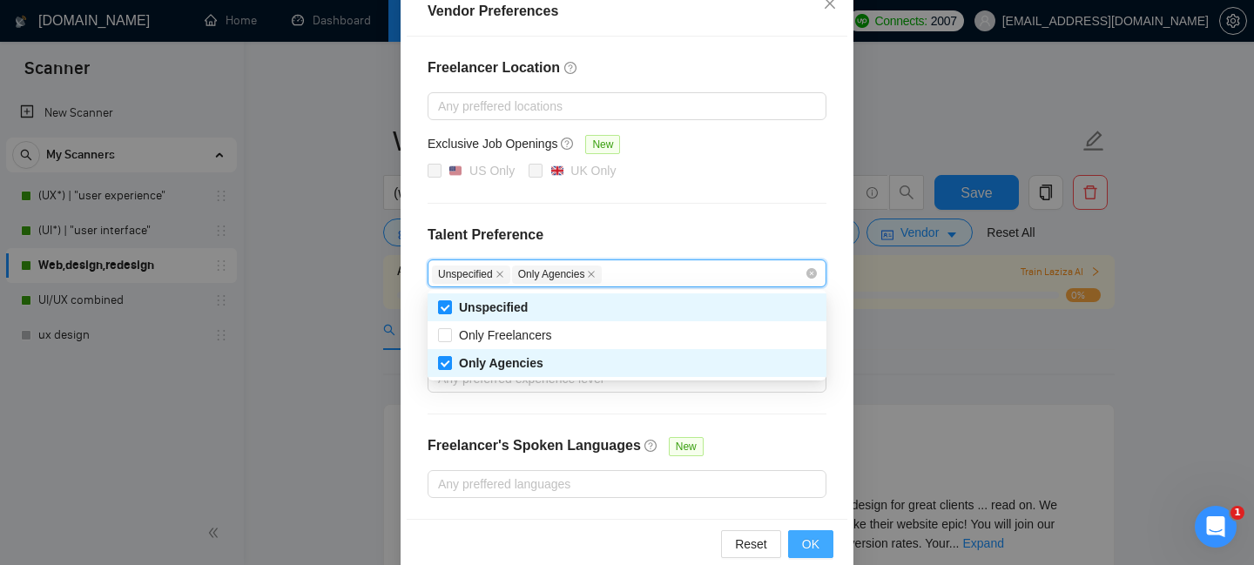
click at [823, 543] on button "OK" at bounding box center [810, 545] width 45 height 28
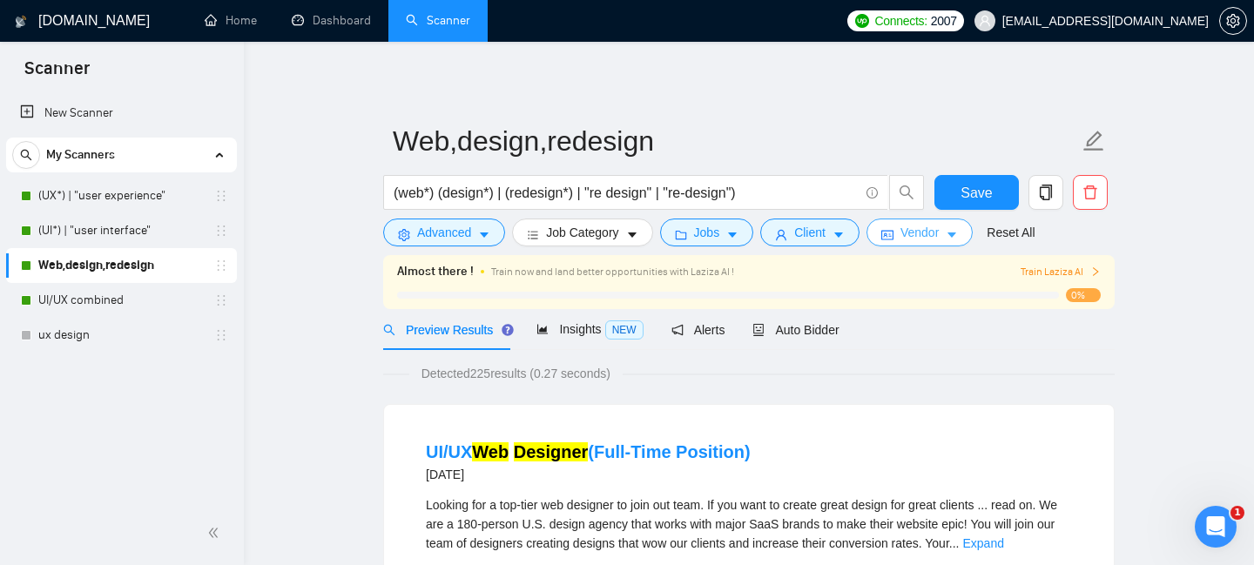
scroll to position [0, 0]
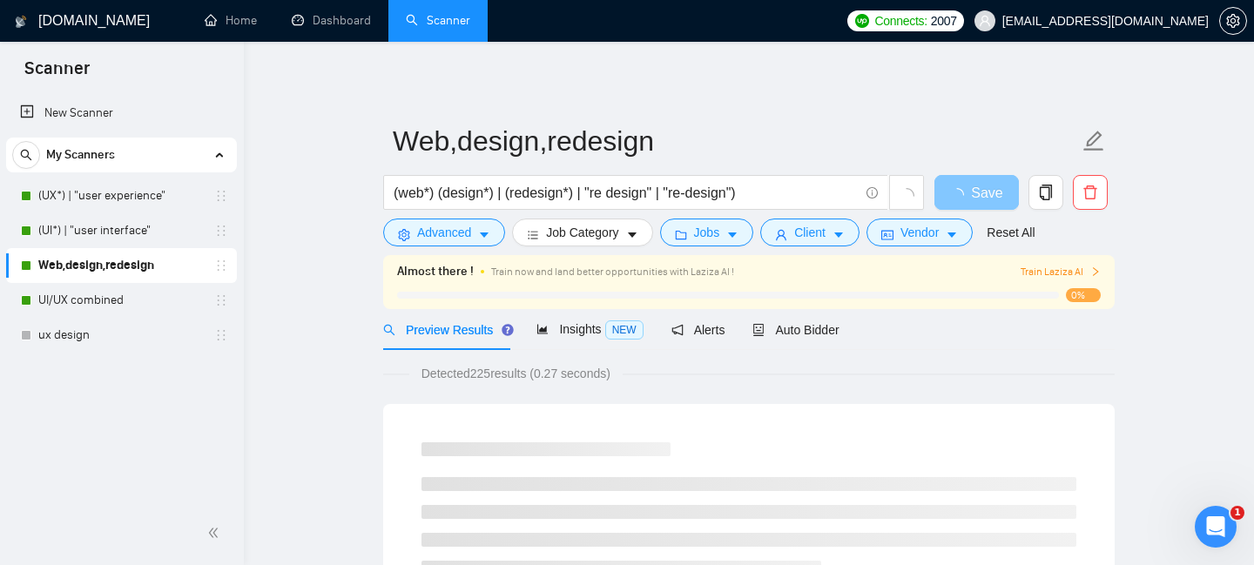
click at [974, 190] on span "Save" at bounding box center [986, 193] width 31 height 22
click at [98, 233] on link "(UI*) | "user interface"" at bounding box center [121, 230] width 166 height 35
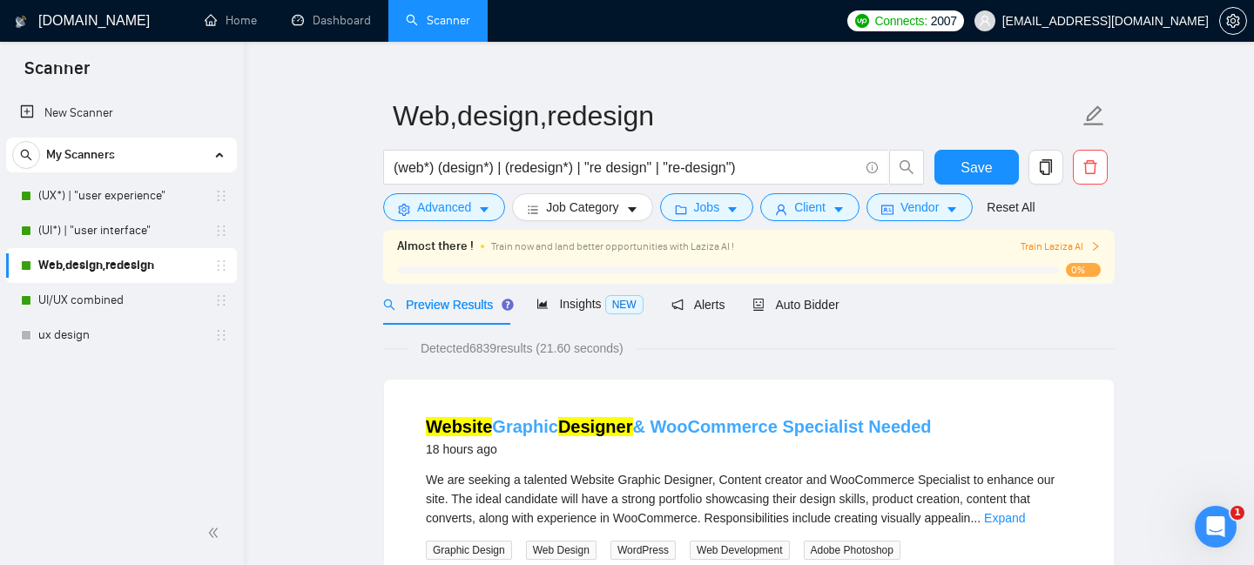
scroll to position [26, 0]
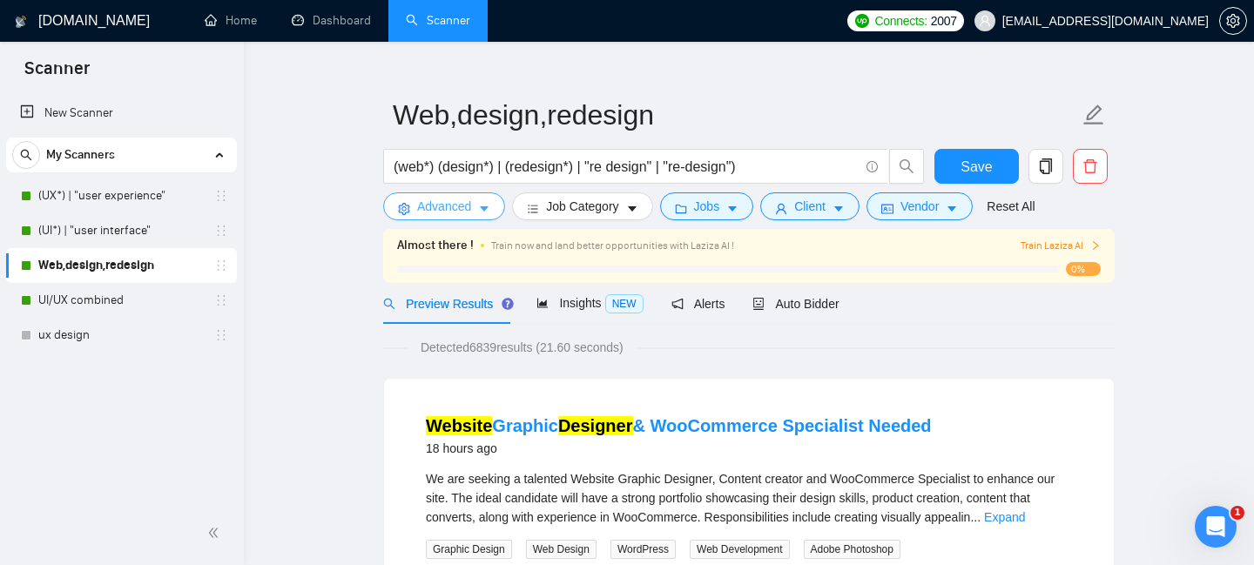
click at [454, 207] on span "Advanced" at bounding box center [444, 206] width 54 height 19
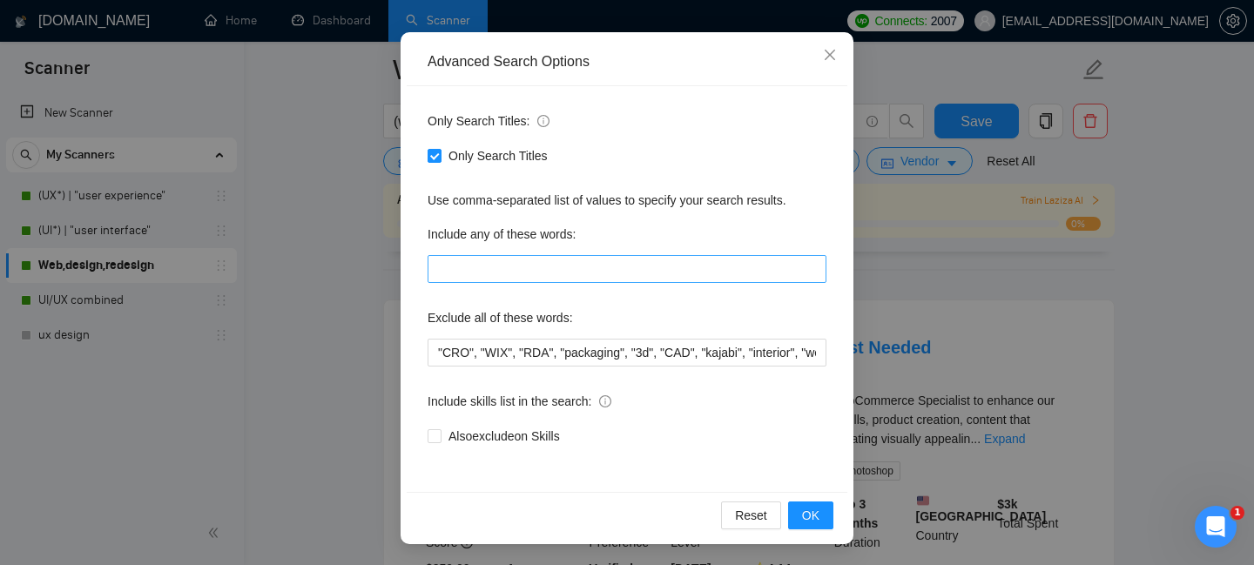
scroll to position [125, 0]
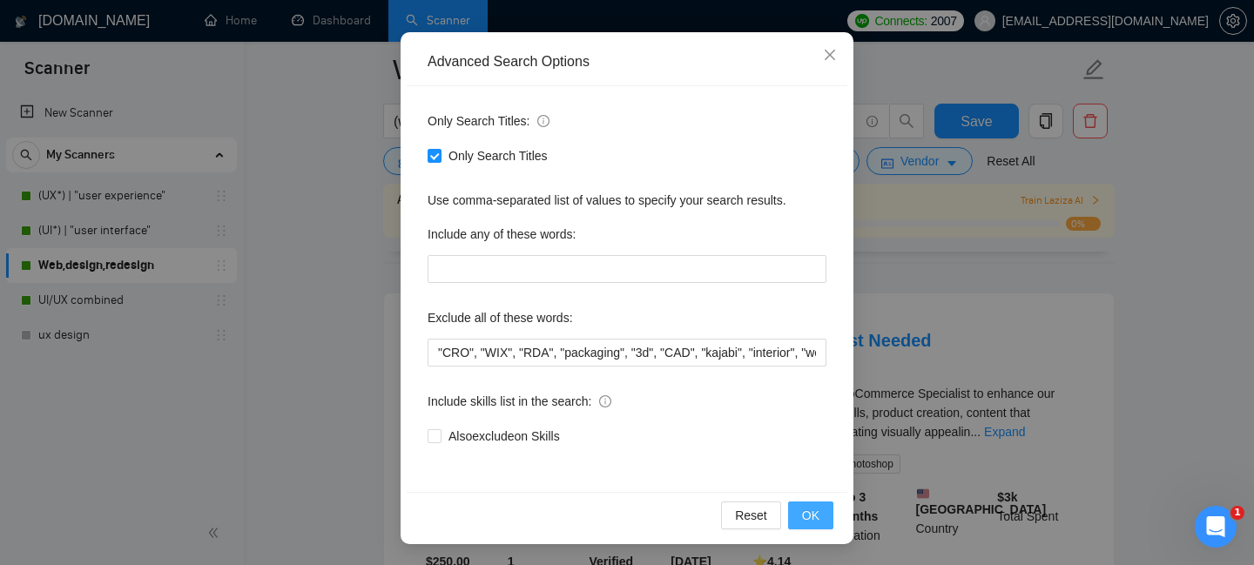
click at [804, 513] on span "OK" at bounding box center [810, 515] width 17 height 19
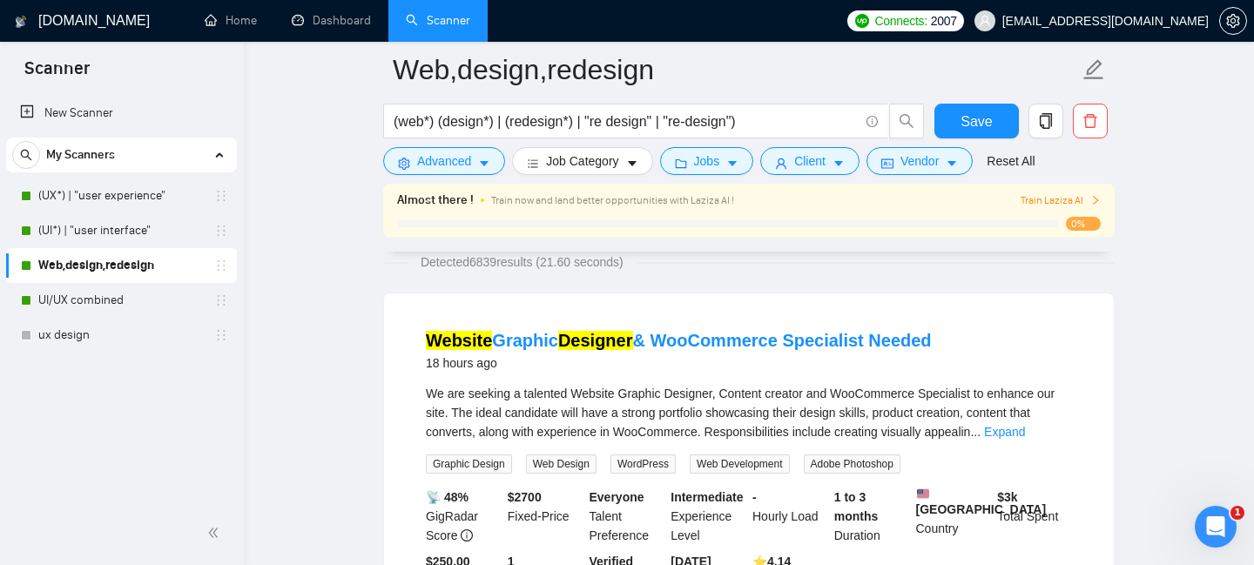
scroll to position [72, 0]
